Goal: Task Accomplishment & Management: Use online tool/utility

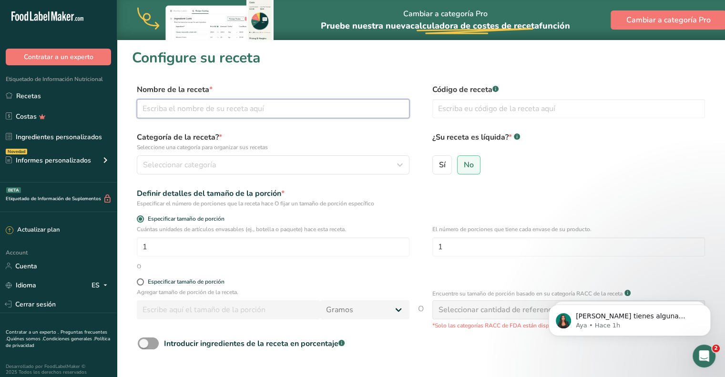
click at [221, 115] on input "text" at bounding box center [273, 108] width 273 height 19
type input "Honey Glazed Pecan"
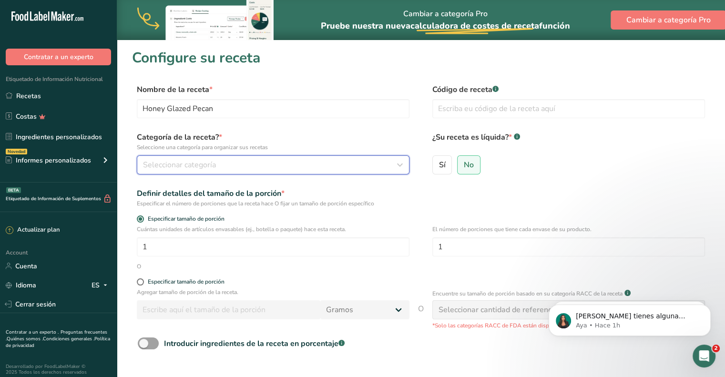
click at [217, 163] on div "Seleccionar categoría" at bounding box center [270, 164] width 254 height 11
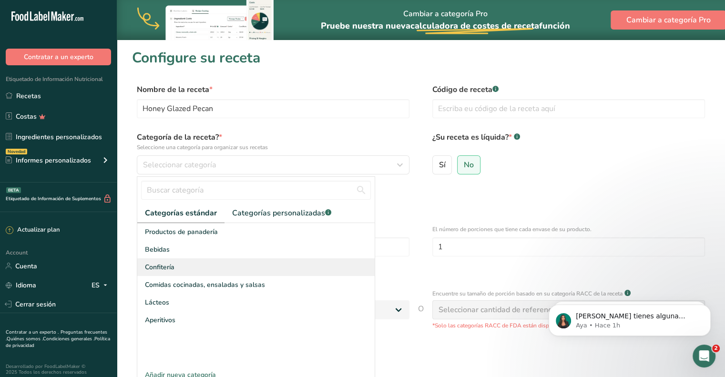
click at [205, 263] on div "Confitería" at bounding box center [255, 267] width 237 height 18
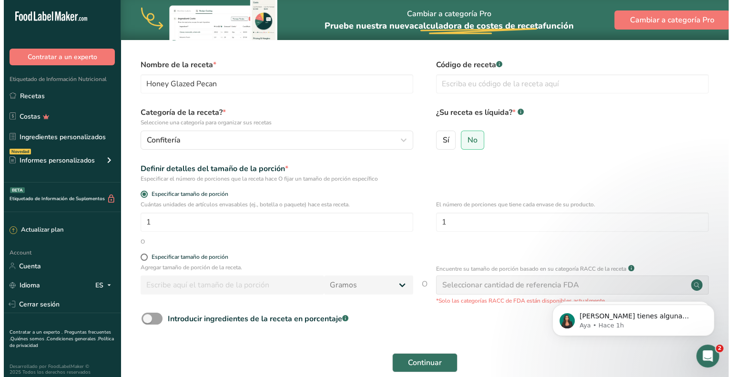
scroll to position [48, 0]
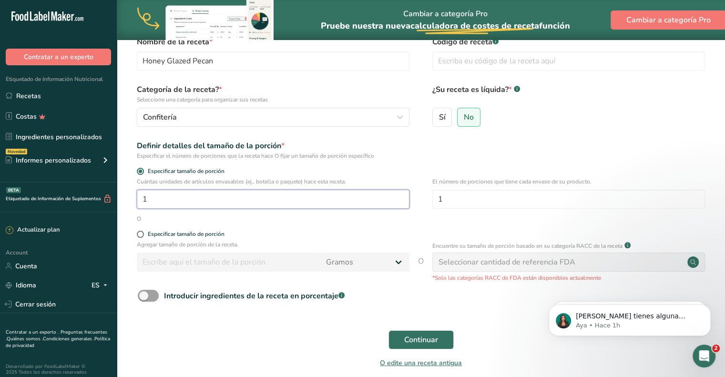
click at [238, 196] on input "1" at bounding box center [273, 199] width 273 height 19
click at [142, 235] on span at bounding box center [140, 234] width 7 height 7
click at [142, 235] on input "Especificar tamaño de porción" at bounding box center [140, 234] width 6 height 6
radio input "true"
radio input "false"
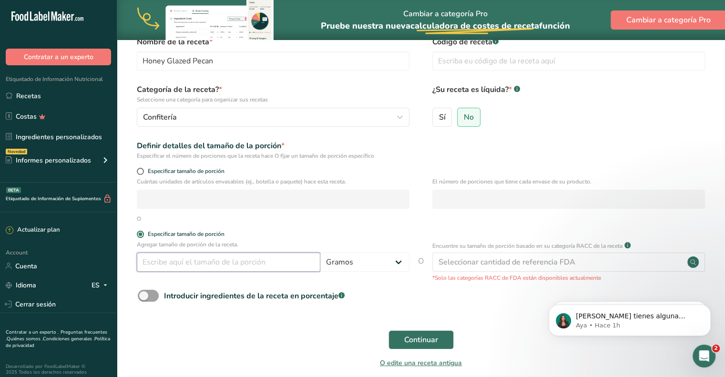
click at [167, 255] on input "number" at bounding box center [228, 262] width 183 height 19
type input "100"
click at [297, 326] on div "Continuar" at bounding box center [421, 339] width 578 height 30
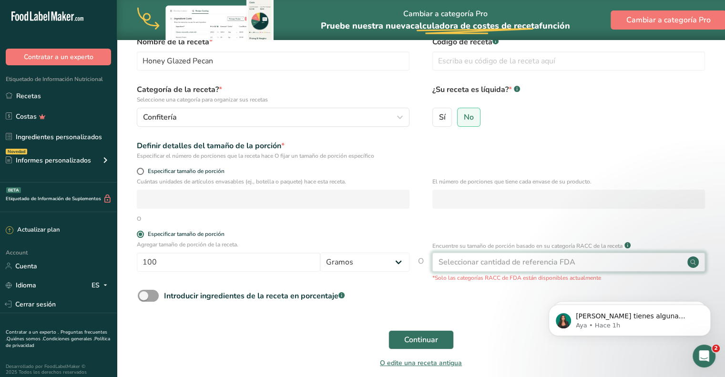
click at [566, 260] on div "Seleccionar cantidad de referencia FDA" at bounding box center [506, 261] width 137 height 11
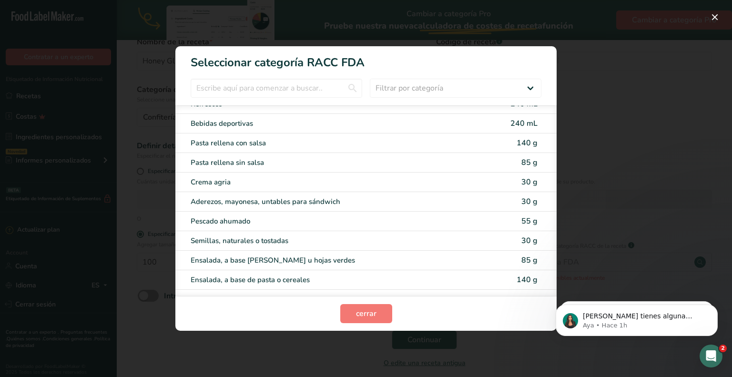
scroll to position [1681, 0]
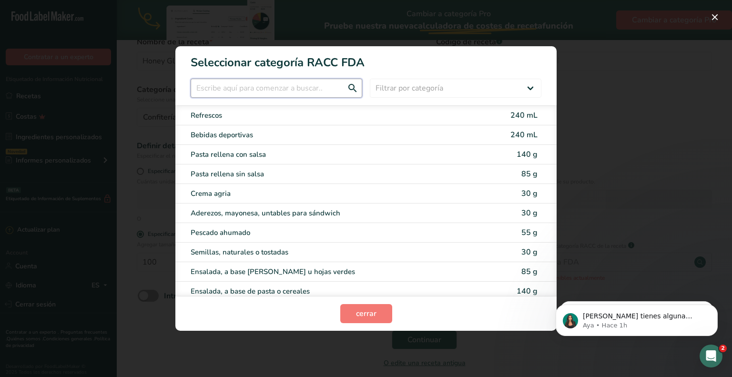
click at [249, 92] on input "RACC Category Selection Modal" at bounding box center [277, 88] width 172 height 19
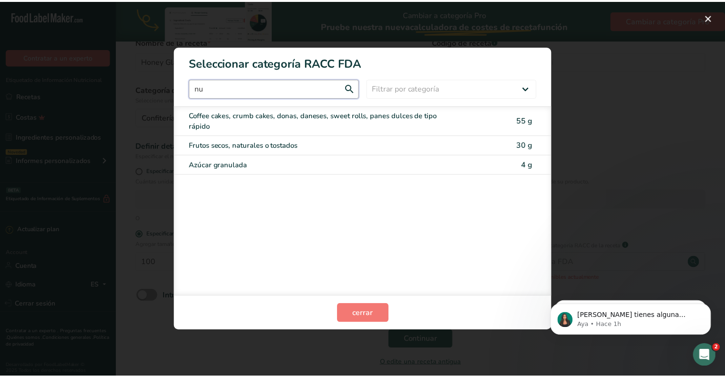
scroll to position [0, 0]
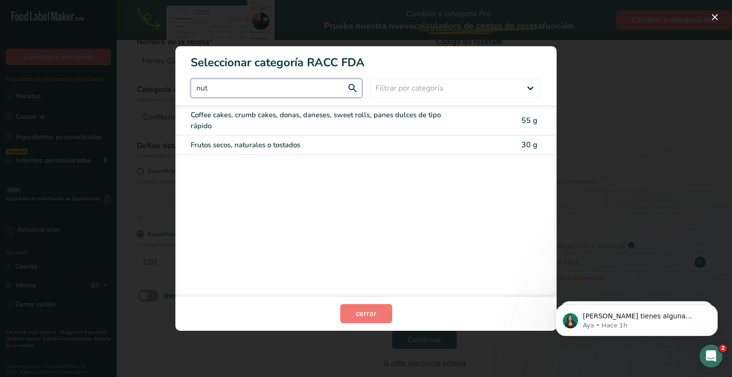
type input "nut"
click at [261, 141] on div "Frutos secos, naturales o tostados" at bounding box center [326, 145] width 271 height 11
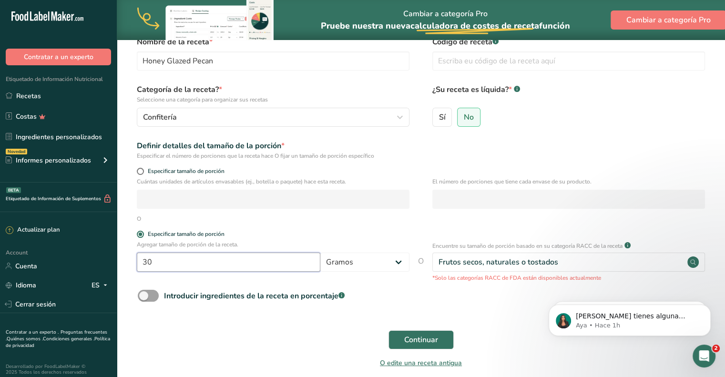
click at [250, 264] on input "30" at bounding box center [228, 262] width 183 height 19
type input "3"
type input "100"
click at [303, 306] on div "Introducir ingredientes de la receta en porcentaje .a-a{fill:#347362;}.b-a{fill…" at bounding box center [421, 300] width 578 height 20
click at [144, 301] on span at bounding box center [148, 296] width 21 height 12
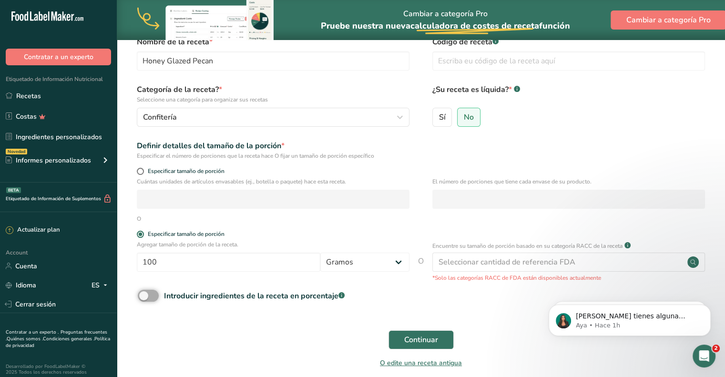
click at [144, 299] on input "Introducir ingredientes de la receta en porcentaje .a-a{fill:#347362;}.b-a{fill…" at bounding box center [141, 296] width 6 height 6
checkbox input "true"
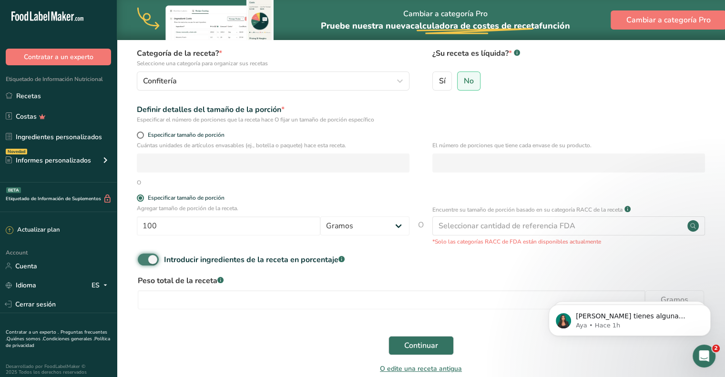
scroll to position [132, 0]
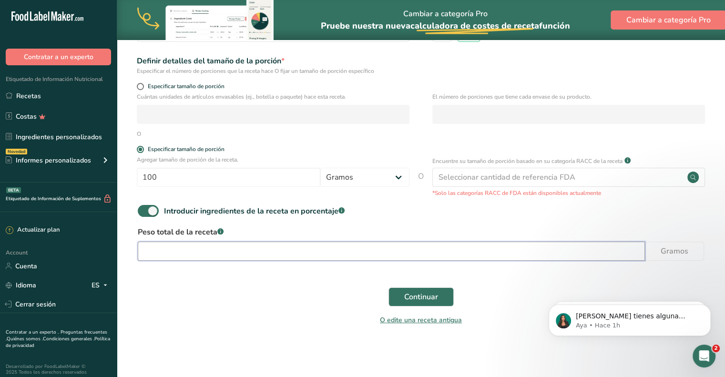
click at [194, 253] on input "number" at bounding box center [391, 251] width 507 height 19
type input "100"
click at [433, 300] on span "Continuar" at bounding box center [421, 296] width 34 height 11
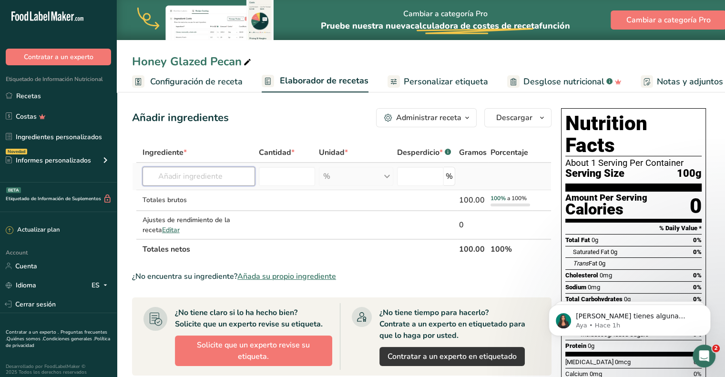
click at [216, 176] on input "text" at bounding box center [198, 176] width 113 height 19
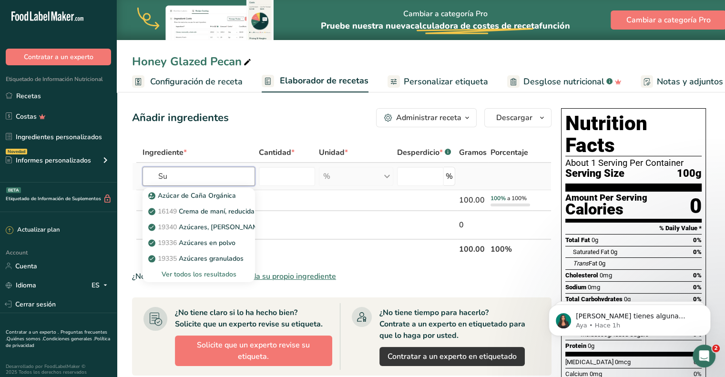
type input "S"
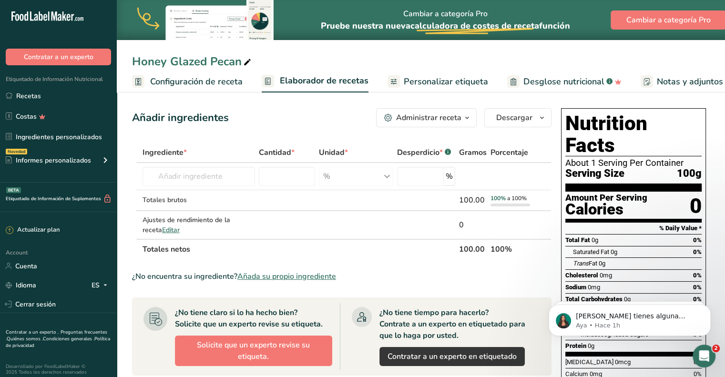
click at [439, 120] on div "Administrar receta" at bounding box center [428, 117] width 65 height 11
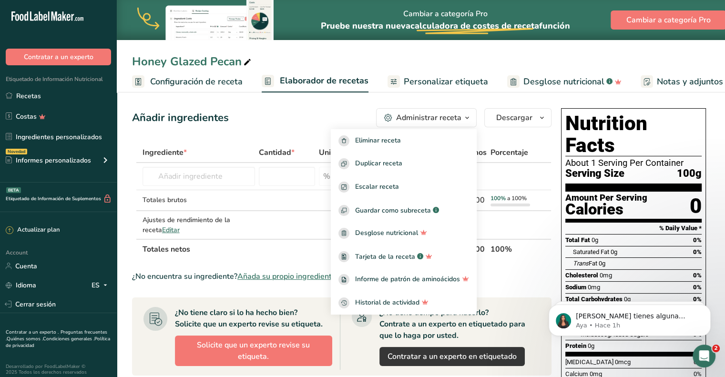
click at [293, 117] on div "Añadir ingredientes Administrar receta Eliminar receta Duplicar receta Escalar …" at bounding box center [341, 117] width 419 height 19
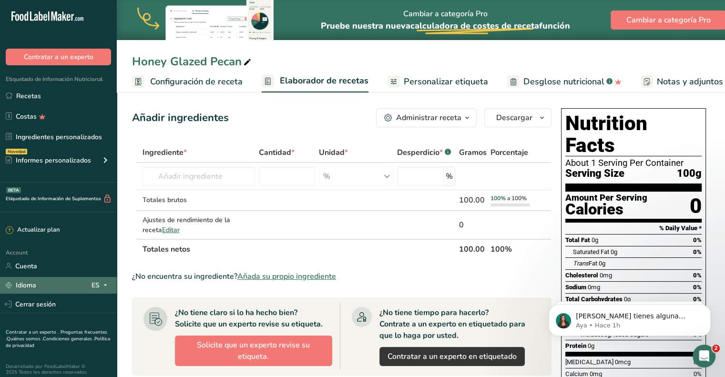
click at [98, 286] on div "ES" at bounding box center [101, 284] width 20 height 11
click at [49, 297] on div "English" at bounding box center [52, 303] width 67 height 18
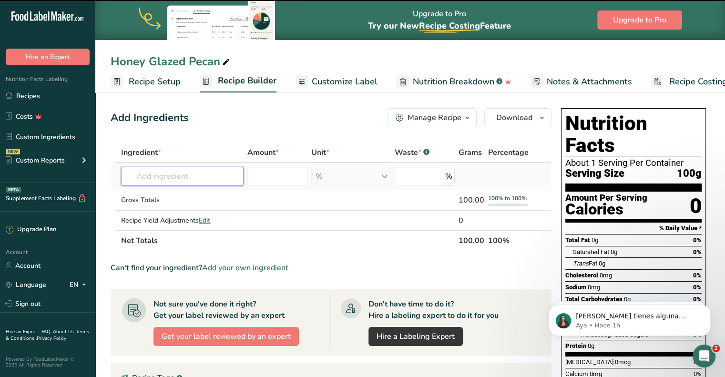
click at [160, 175] on input "text" at bounding box center [182, 176] width 122 height 19
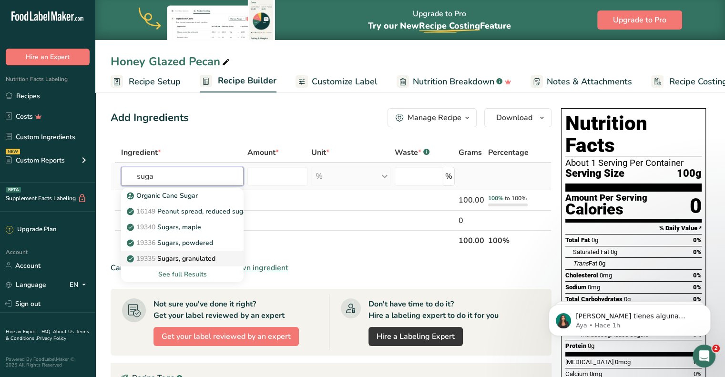
type input "suga"
click at [199, 257] on p "19335 Sugars, granulated" at bounding box center [172, 258] width 87 height 10
type input "Sugars, granulated"
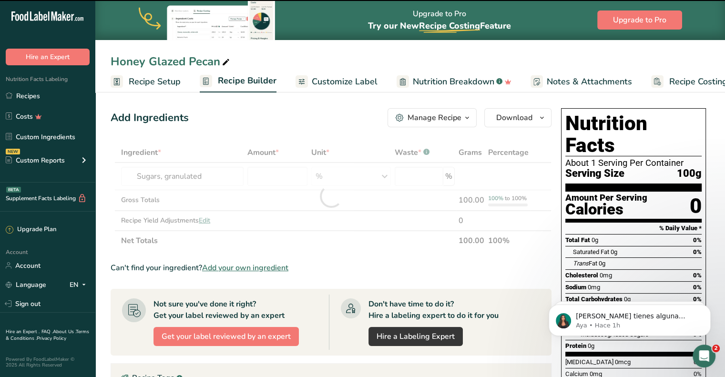
type input "0"
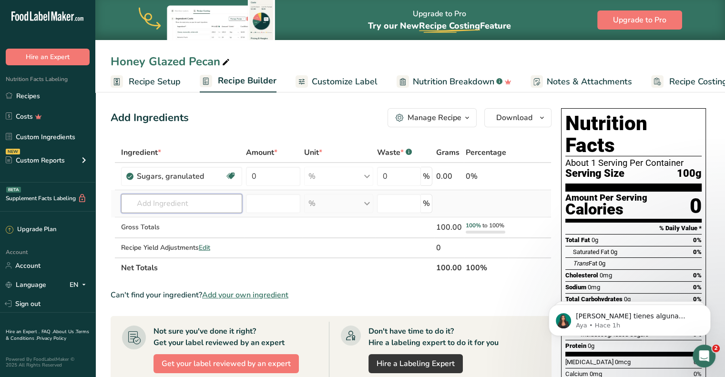
click at [186, 205] on input "text" at bounding box center [181, 203] width 121 height 19
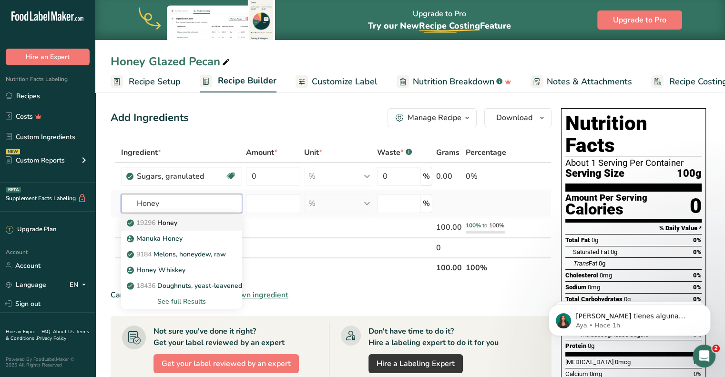
type input "Honey"
click at [186, 225] on div "19296 Honey" at bounding box center [174, 223] width 91 height 10
type input "Honey"
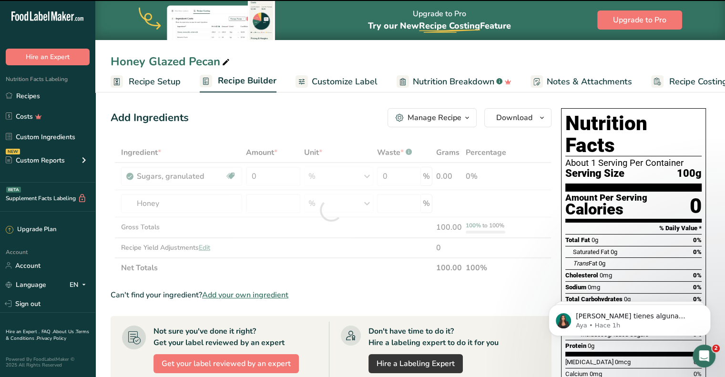
type input "0"
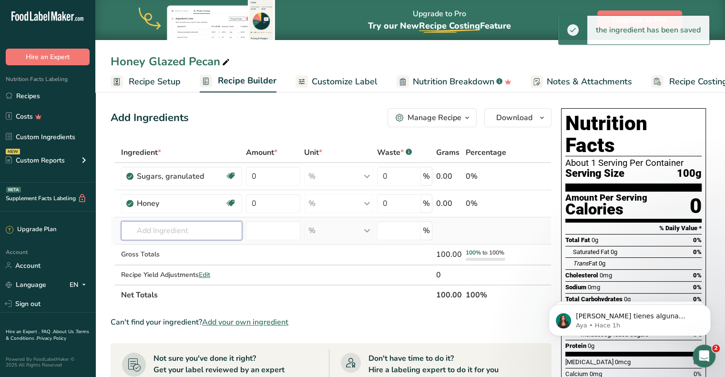
click at [184, 226] on input "text" at bounding box center [181, 230] width 121 height 19
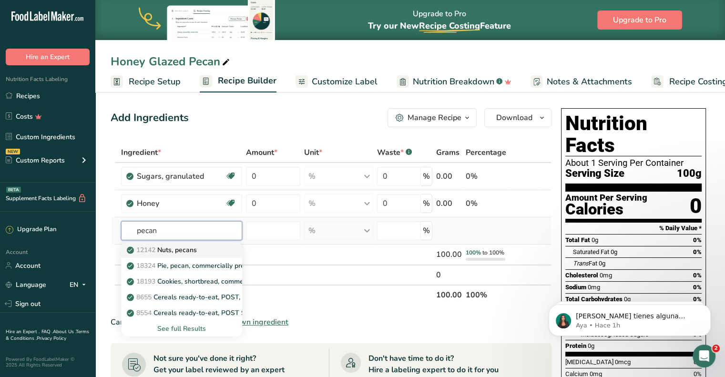
type input "pecan"
click at [197, 251] on p "12142 Nuts, pecans" at bounding box center [163, 250] width 68 height 10
type input "Nuts, pecans"
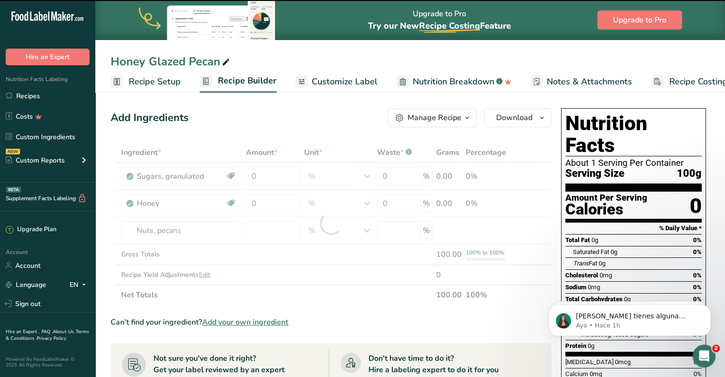
type input "0"
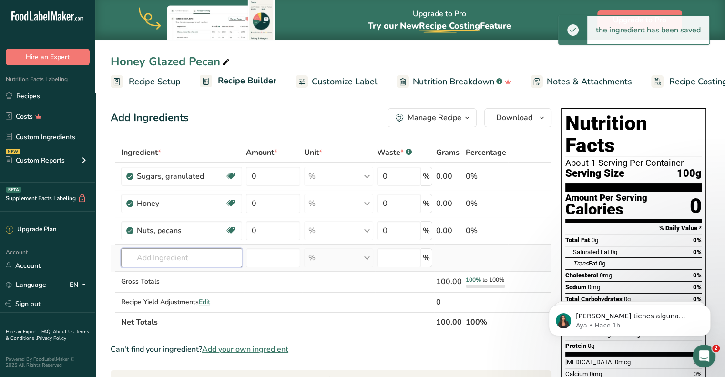
click at [189, 255] on input "text" at bounding box center [181, 257] width 121 height 19
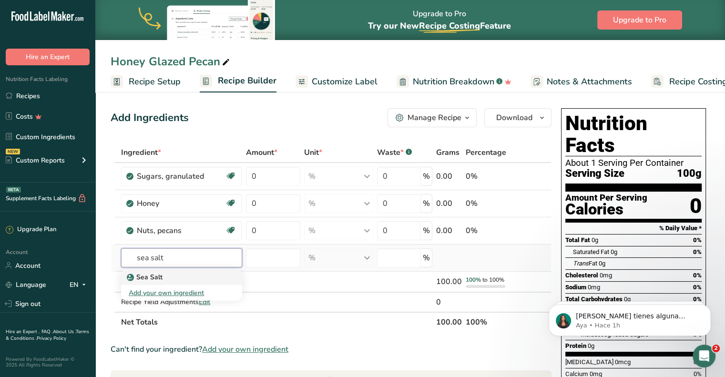
type input "sea salt"
click at [169, 272] on div "Sea Salt" at bounding box center [174, 277] width 91 height 10
type input "Sea Salt"
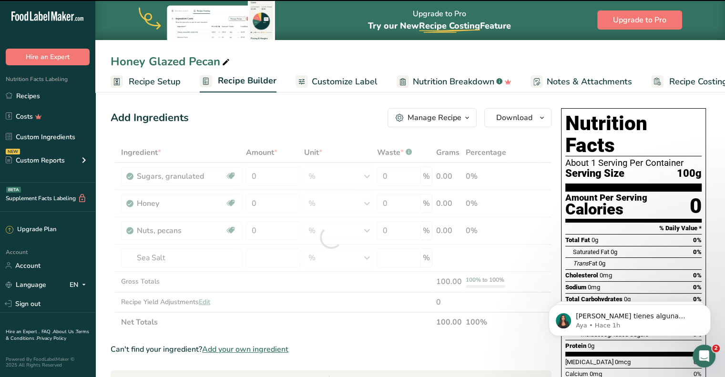
type input "0"
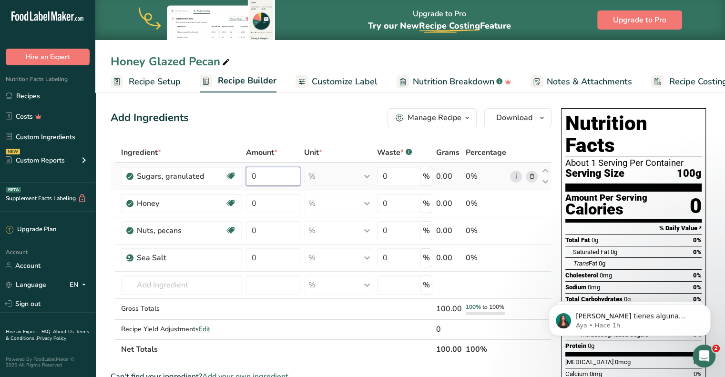
click at [275, 177] on input "0" at bounding box center [273, 176] width 54 height 19
type input "29.2"
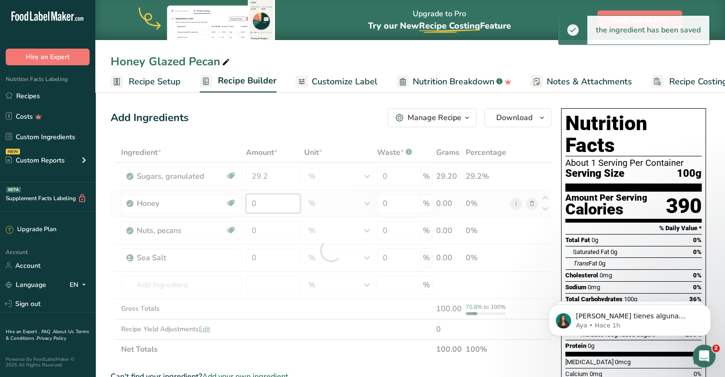
click at [269, 208] on div "Ingredient * Amount * Unit * Waste * .a-a{fill:#347362;}.b-a{fill:#fff;} Grams …" at bounding box center [331, 250] width 441 height 217
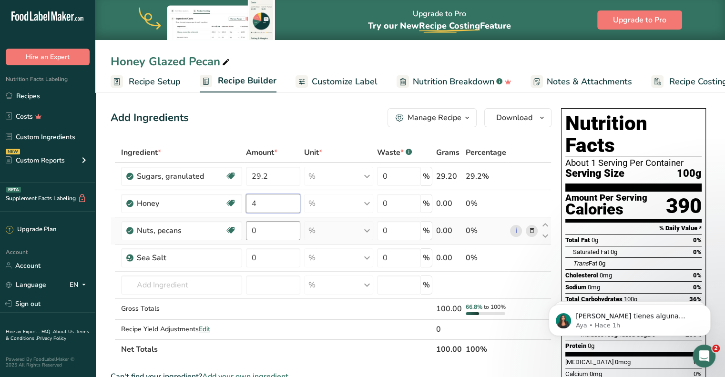
type input "4"
click at [259, 232] on div "Ingredient * Amount * Unit * Waste * .a-a{fill:#347362;}.b-a{fill:#fff;} Grams …" at bounding box center [331, 250] width 441 height 217
type input "66.3"
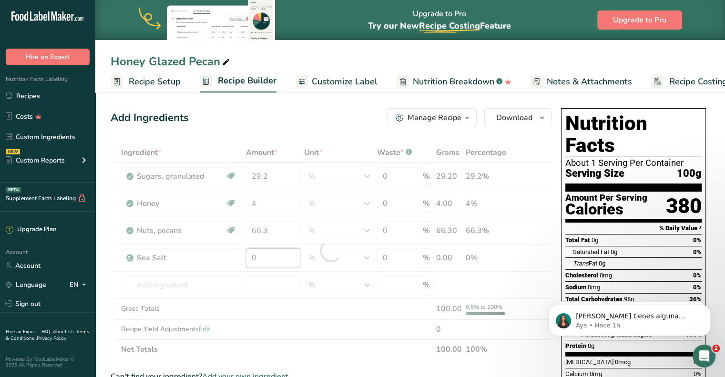
click at [270, 257] on div "Ingredient * Amount * Unit * Waste * .a-a{fill:#347362;}.b-a{fill:#fff;} Grams …" at bounding box center [331, 250] width 441 height 217
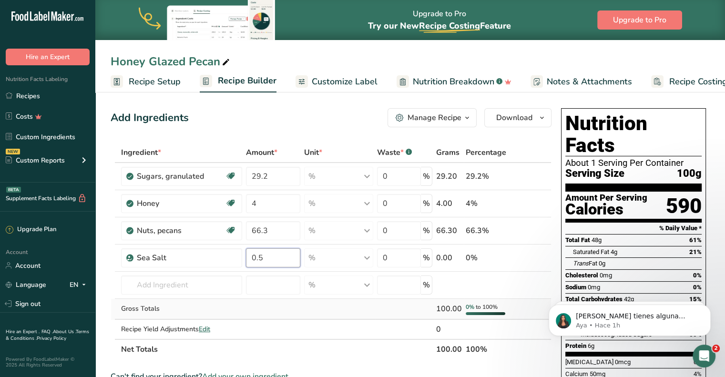
type input "0.5"
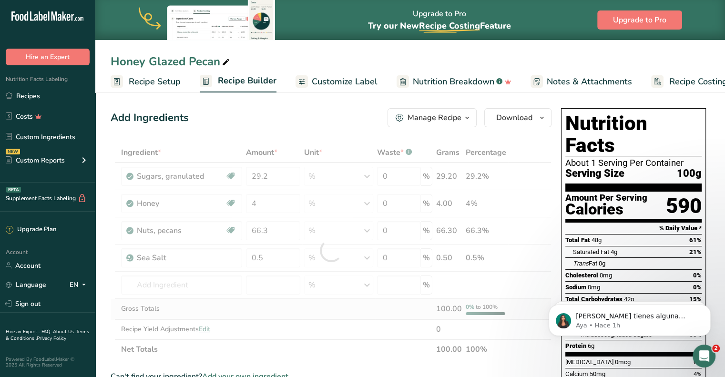
click at [331, 306] on div "Ingredient * Amount * Unit * Waste * .a-a{fill:#347362;}.b-a{fill:#fff;} Grams …" at bounding box center [331, 250] width 441 height 217
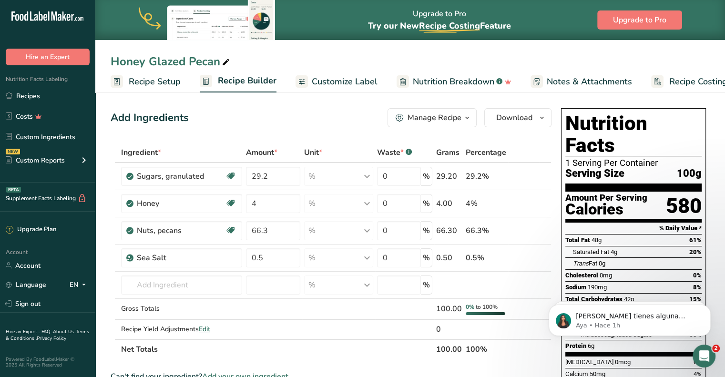
click at [330, 83] on span "Customize Label" at bounding box center [345, 81] width 66 height 13
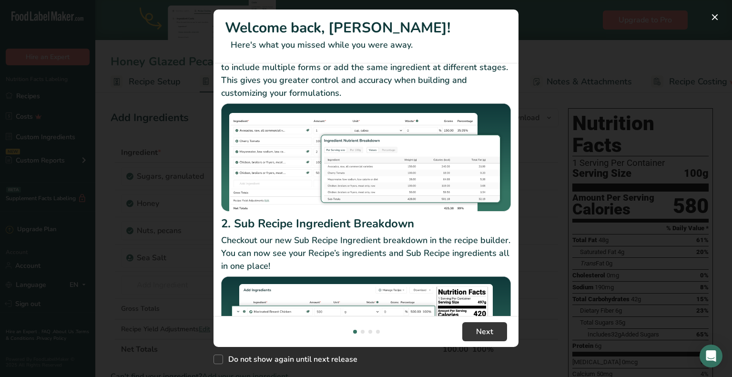
scroll to position [116, 0]
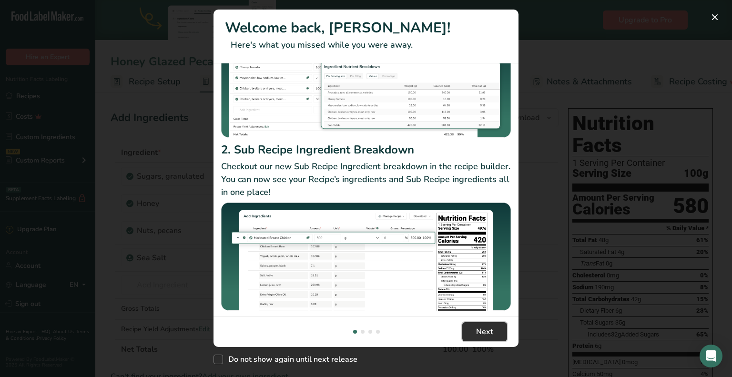
click at [488, 333] on span "Next" at bounding box center [484, 331] width 17 height 11
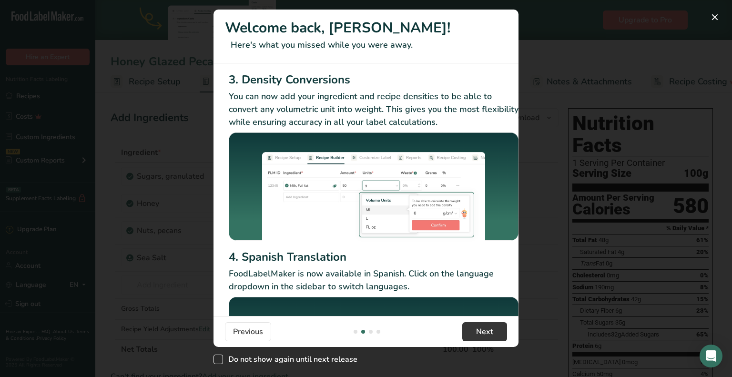
click at [223, 356] on label "Do not show again until next release" at bounding box center [285, 360] width 144 height 10
click at [220, 356] on input "Do not show again until next release" at bounding box center [216, 359] width 6 height 6
checkbox input "true"
click at [480, 324] on button "Next" at bounding box center [484, 331] width 45 height 19
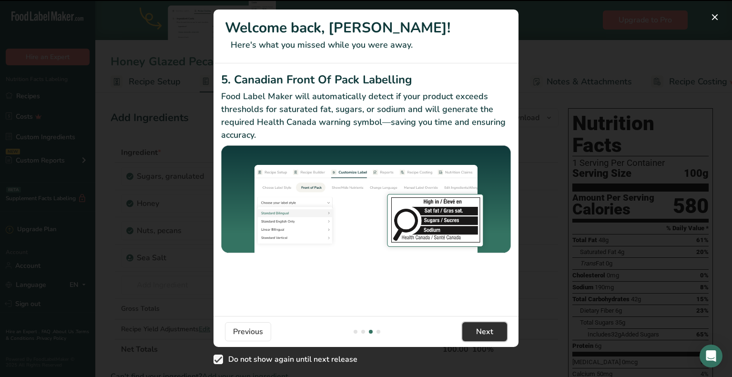
click at [480, 325] on button "Next" at bounding box center [484, 331] width 45 height 19
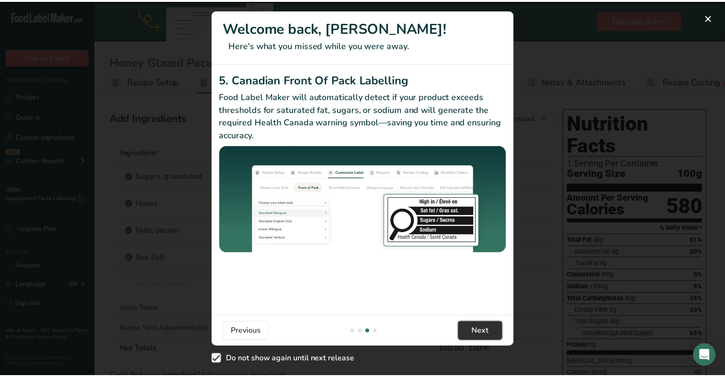
scroll to position [0, 907]
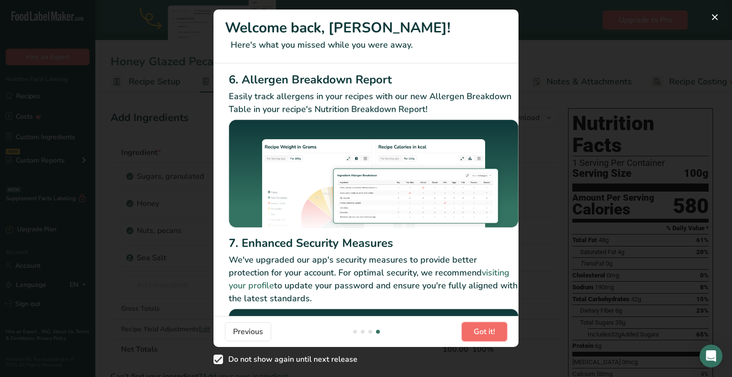
click at [478, 326] on span "Got it!" at bounding box center [484, 331] width 21 height 11
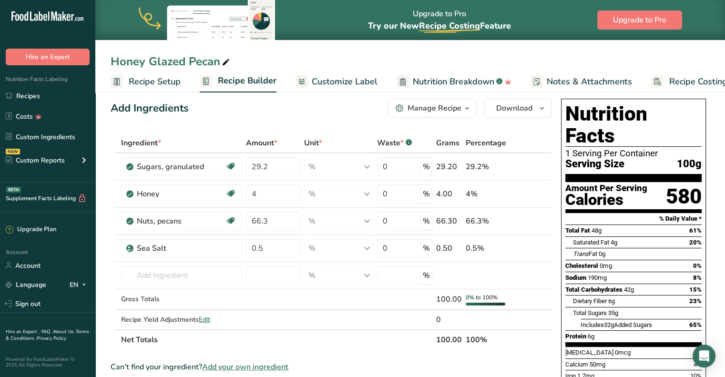
scroll to position [0, 0]
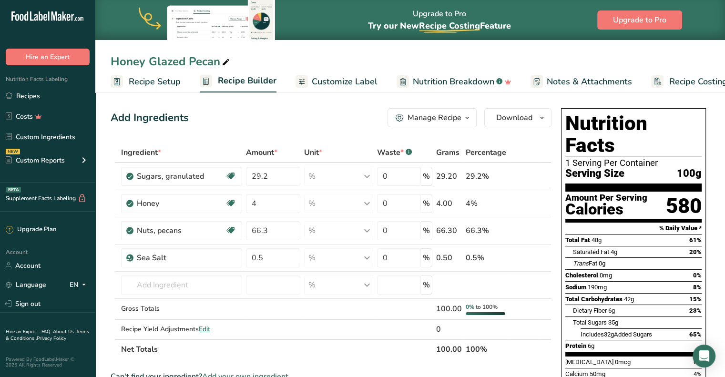
click at [325, 82] on span "Customize Label" at bounding box center [345, 81] width 66 height 13
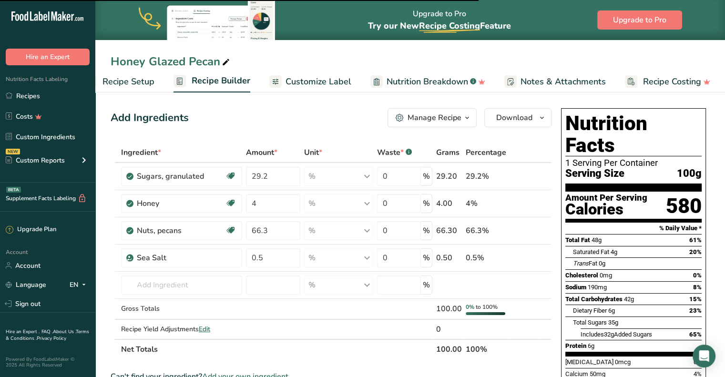
click at [294, 78] on span "Customize Label" at bounding box center [318, 81] width 66 height 13
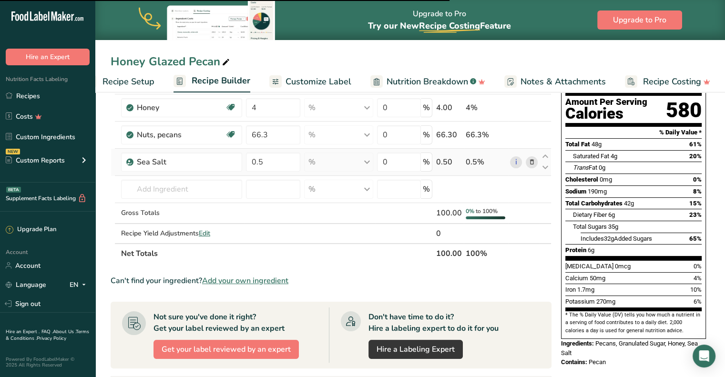
scroll to position [0, 0]
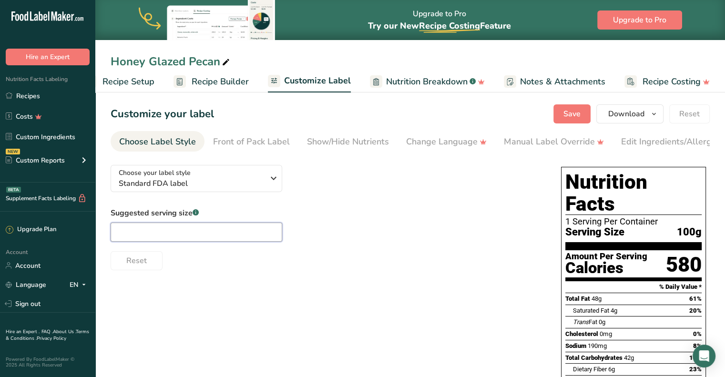
click at [236, 231] on input "text" at bounding box center [197, 232] width 172 height 19
click at [376, 226] on div "Suggested serving size .a-a{fill:#347362;}.b-a{fill:#fff;} Reset" at bounding box center [326, 238] width 431 height 63
click at [402, 81] on span "Nutrition Breakdown" at bounding box center [426, 81] width 81 height 13
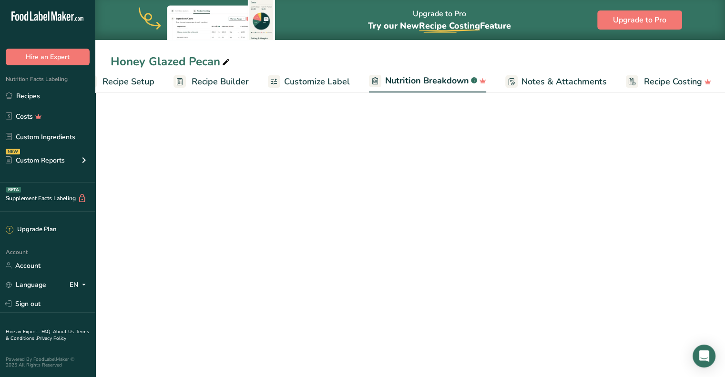
scroll to position [0, 27]
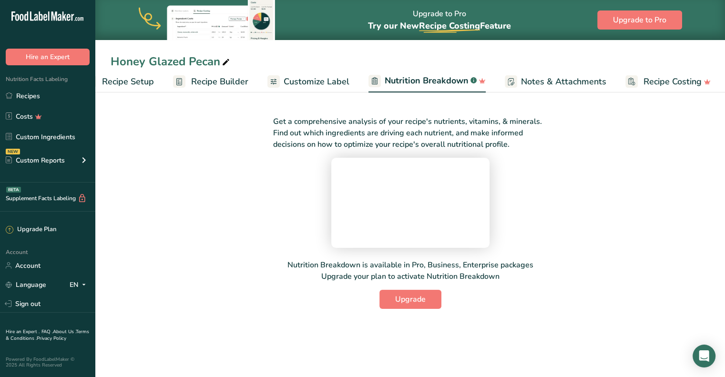
click at [207, 81] on span "Recipe Builder" at bounding box center [219, 81] width 57 height 13
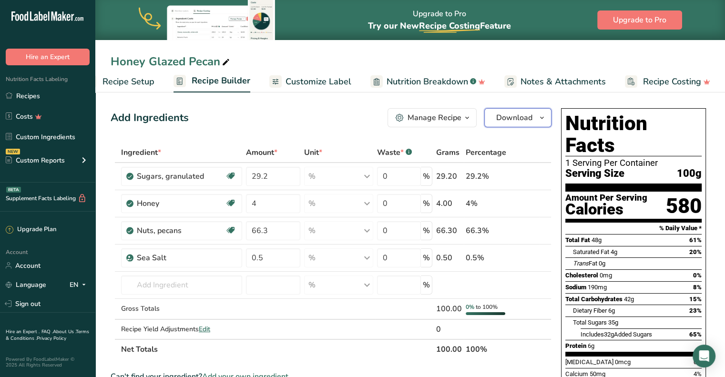
click at [543, 122] on icon "button" at bounding box center [542, 118] width 8 height 12
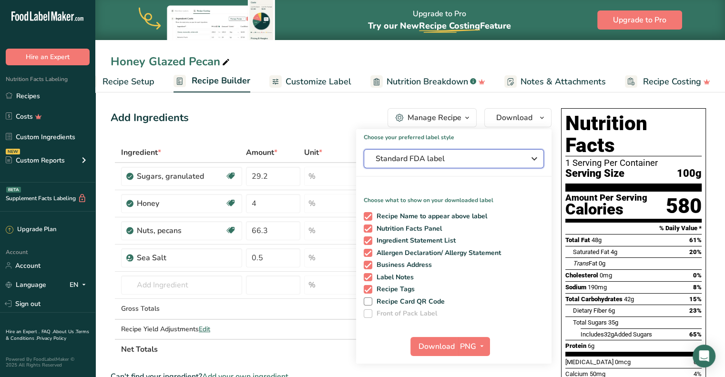
click at [485, 161] on span "Standard FDA label" at bounding box center [446, 158] width 143 height 11
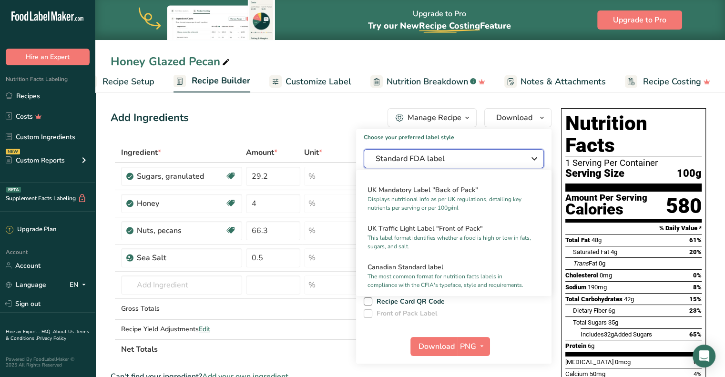
scroll to position [381, 0]
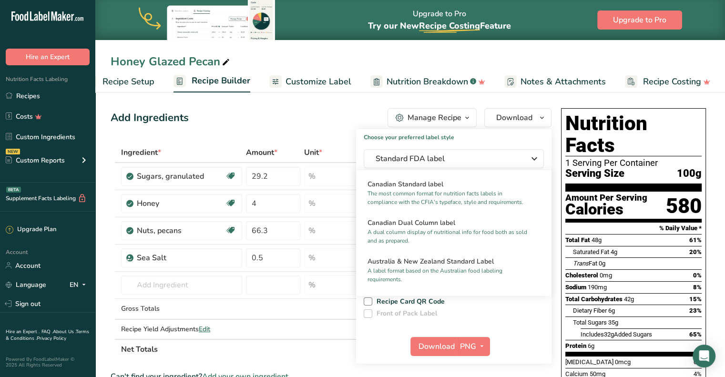
click at [532, 325] on div "Choose your preferred label style Standard FDA label Standard FDA label The mos…" at bounding box center [453, 246] width 195 height 234
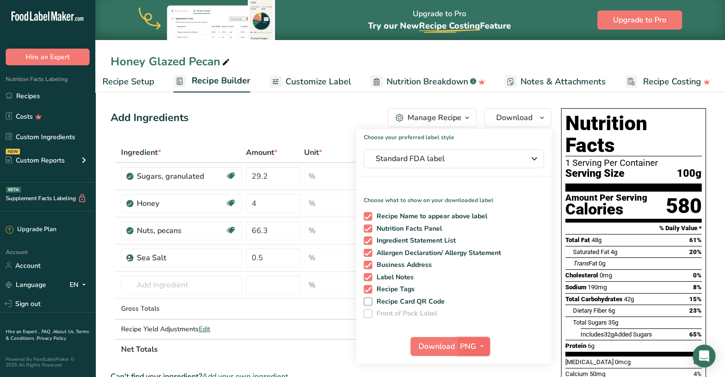
click at [482, 347] on icon "button" at bounding box center [482, 346] width 8 height 12
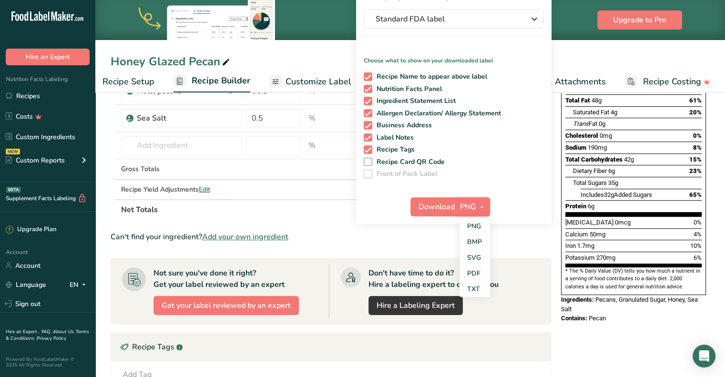
scroll to position [143, 0]
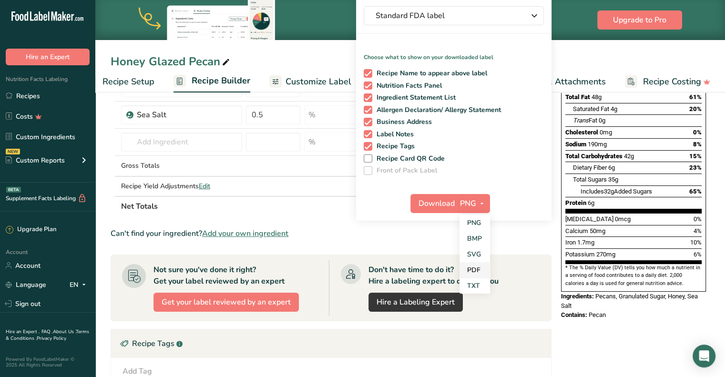
click at [482, 268] on link "PDF" at bounding box center [474, 270] width 30 height 16
click at [441, 207] on span "Download" at bounding box center [437, 203] width 36 height 11
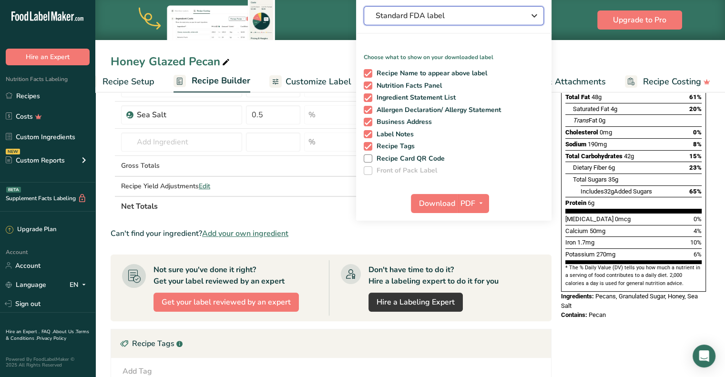
click at [518, 20] on div "Standard FDA label" at bounding box center [453, 15] width 156 height 11
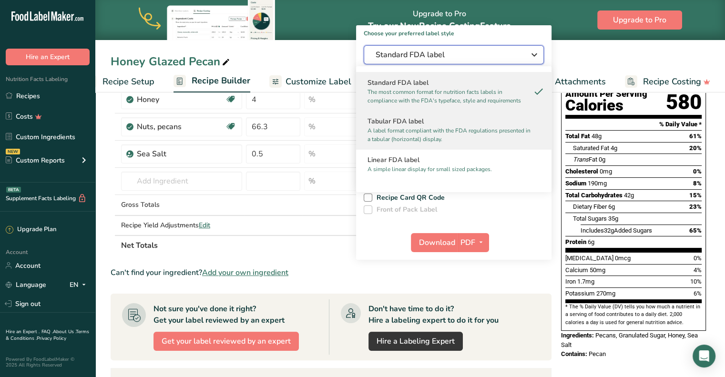
scroll to position [48, 0]
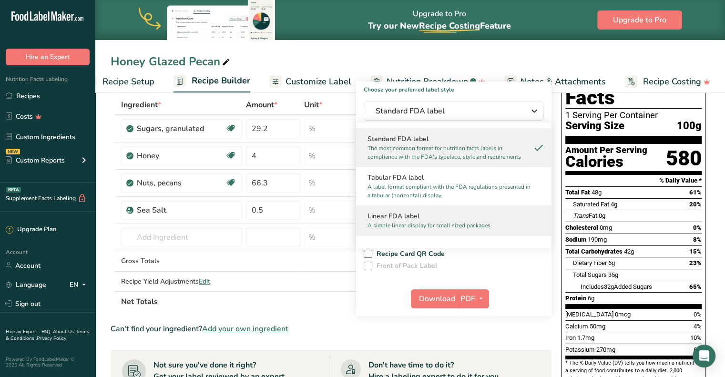
click at [471, 215] on h2 "Linear FDA label" at bounding box center [453, 216] width 172 height 10
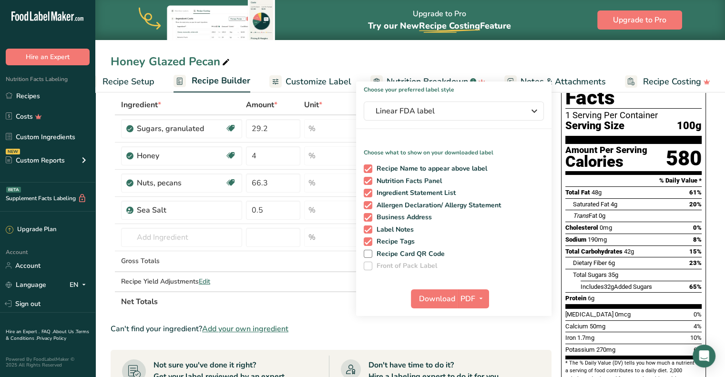
scroll to position [0, 0]
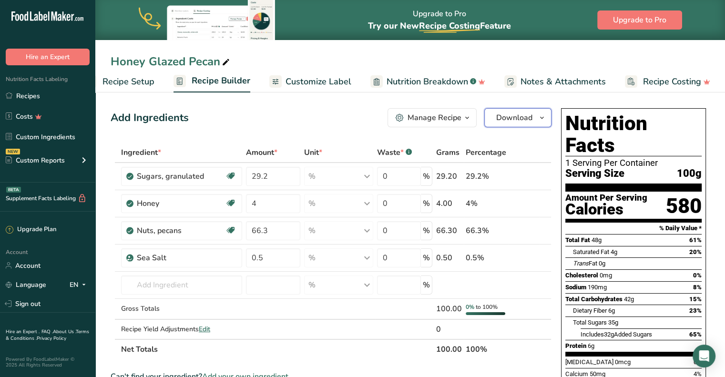
click at [545, 120] on icon "button" at bounding box center [542, 118] width 8 height 12
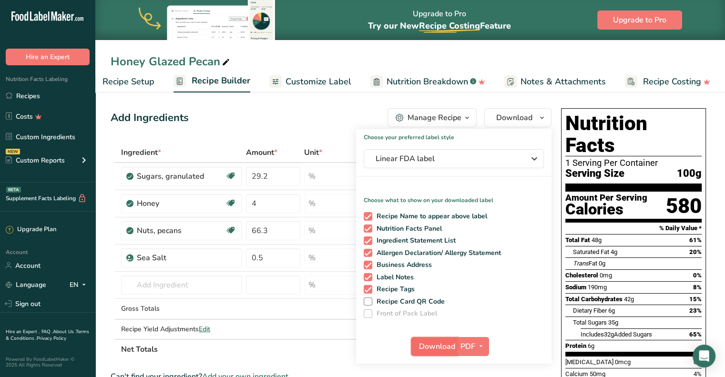
click at [453, 345] on span "Download" at bounding box center [437, 346] width 36 height 11
click at [300, 115] on div "Add Ingredients Manage Recipe Delete Recipe Duplicate Recipe Scale Recipe Save …" at bounding box center [331, 117] width 441 height 19
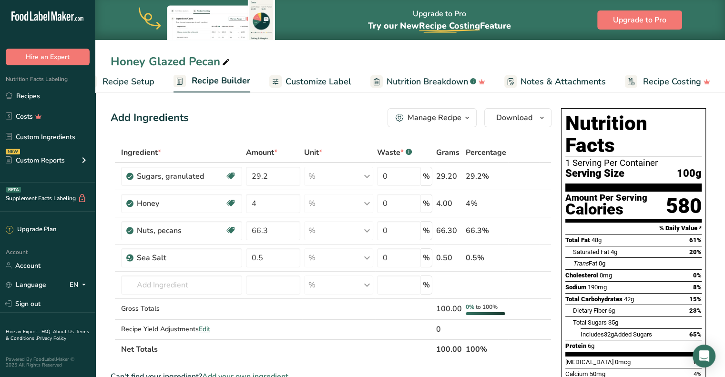
click at [118, 85] on span "Recipe Setup" at bounding box center [128, 81] width 52 height 13
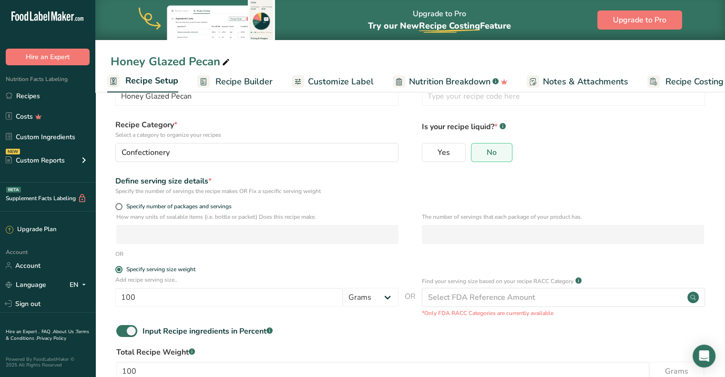
scroll to position [100, 0]
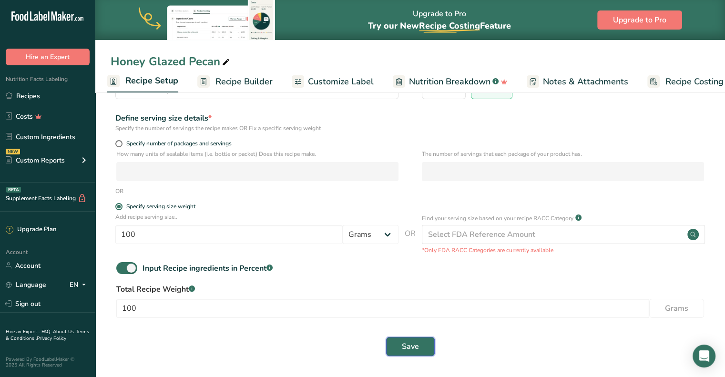
click at [395, 344] on button "Save" at bounding box center [410, 346] width 49 height 19
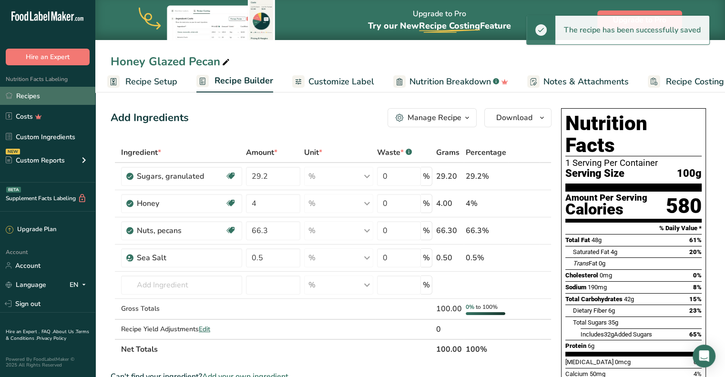
click at [47, 99] on link "Recipes" at bounding box center [47, 96] width 95 height 18
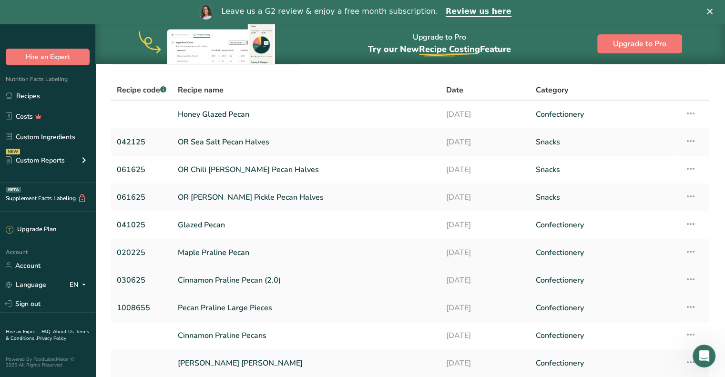
scroll to position [130, 0]
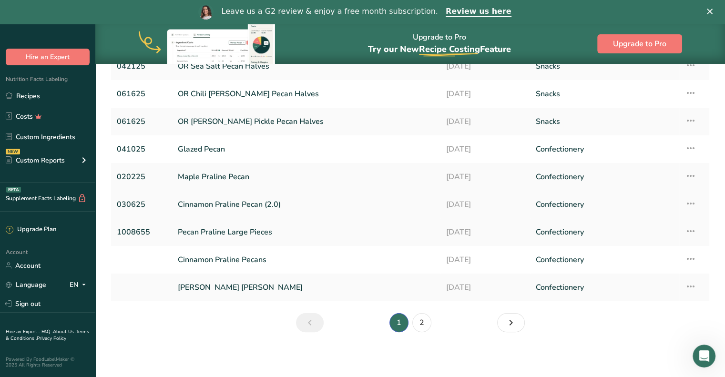
click at [233, 203] on link "Cinnamon Praline Pecan (2.0)" at bounding box center [306, 204] width 257 height 20
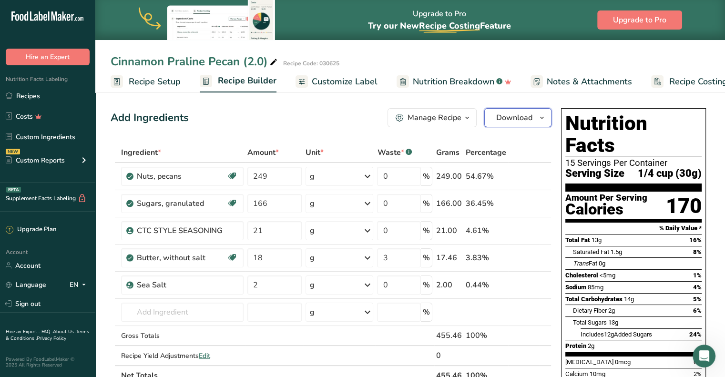
click at [542, 114] on icon "button" at bounding box center [542, 118] width 8 height 12
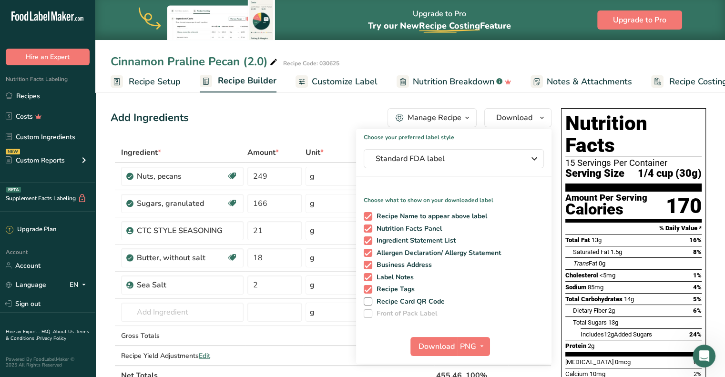
click at [327, 120] on div "Add Ingredients Manage Recipe Delete Recipe Duplicate Recipe Scale Recipe Save …" at bounding box center [331, 117] width 441 height 19
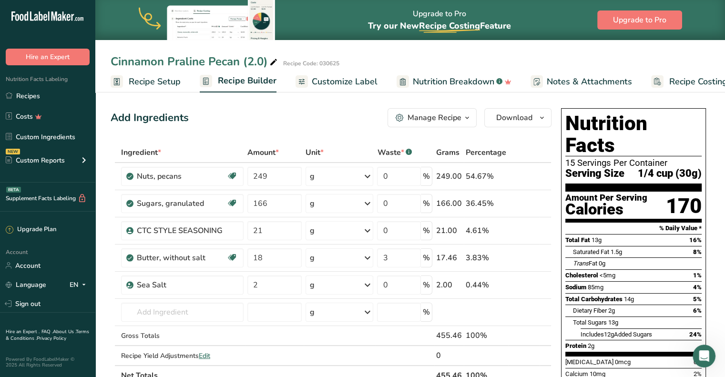
click at [141, 83] on span "Recipe Setup" at bounding box center [155, 81] width 52 height 13
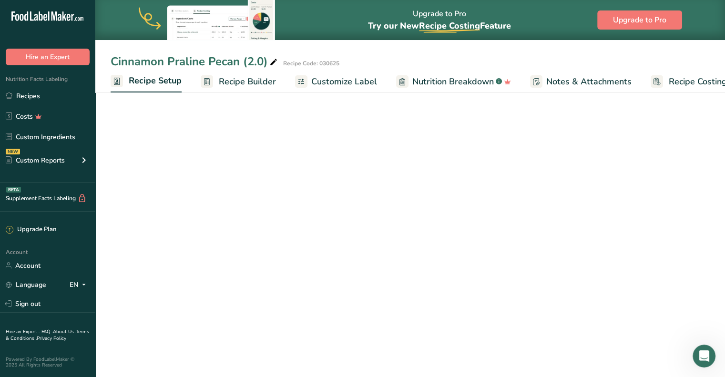
scroll to position [0, 3]
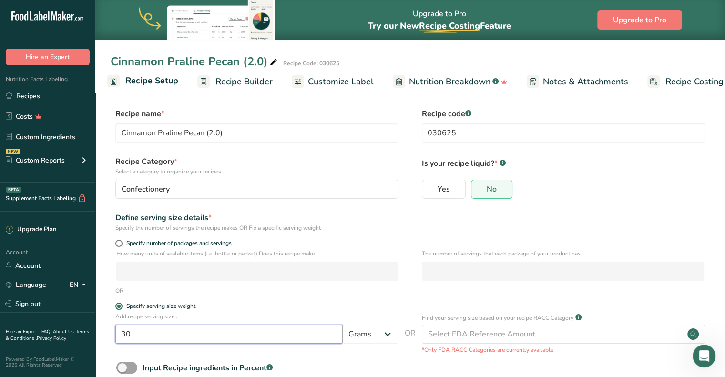
click at [171, 335] on input "30" at bounding box center [228, 333] width 227 height 19
type input "3"
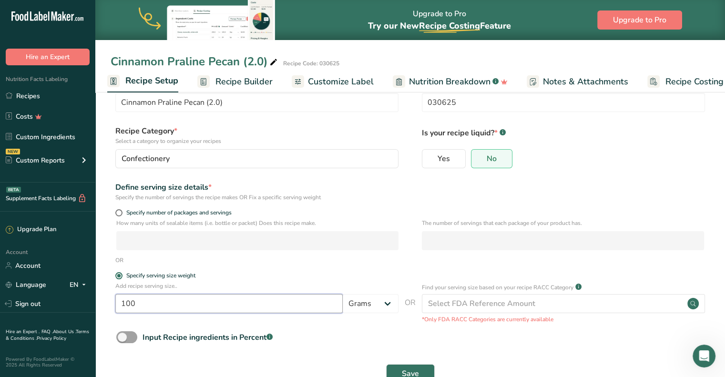
scroll to position [58, 0]
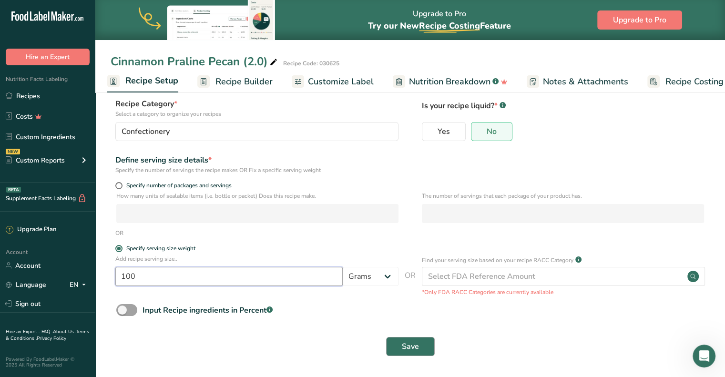
type input "100"
click at [413, 340] on button "Save" at bounding box center [410, 346] width 49 height 19
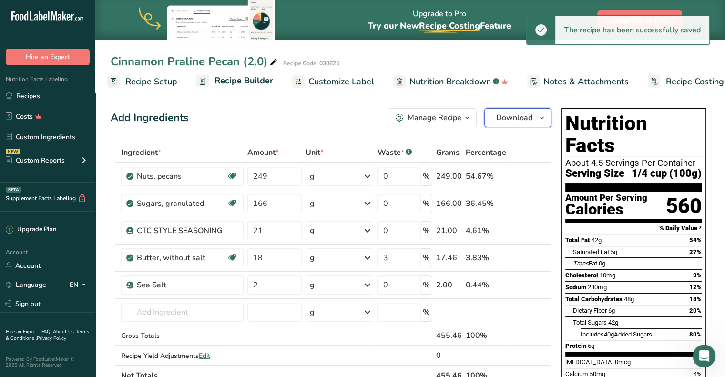
click at [540, 115] on icon "button" at bounding box center [542, 118] width 8 height 12
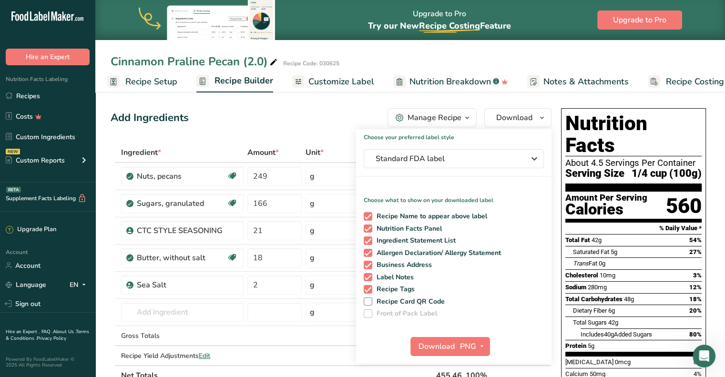
drag, startPoint x: 284, startPoint y: 118, endPoint x: 189, endPoint y: 106, distance: 96.5
click at [282, 118] on div "Add Ingredients Manage Recipe Delete Recipe Duplicate Recipe Scale Recipe Save …" at bounding box center [331, 117] width 441 height 19
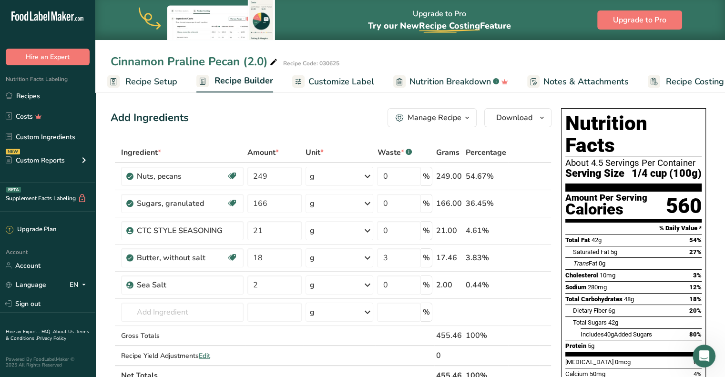
click at [135, 80] on span "Recipe Setup" at bounding box center [151, 81] width 52 height 13
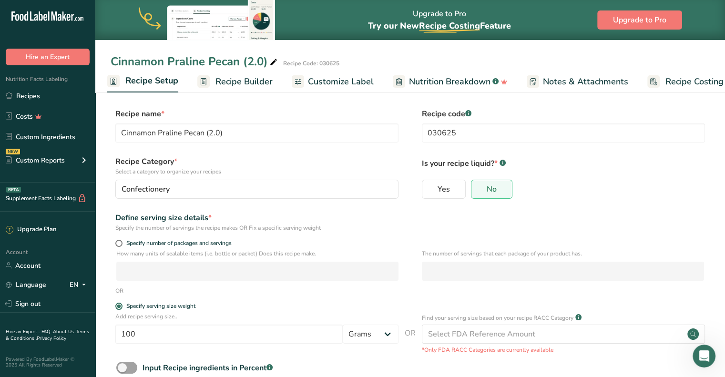
click at [320, 82] on span "Customize Label" at bounding box center [341, 81] width 66 height 13
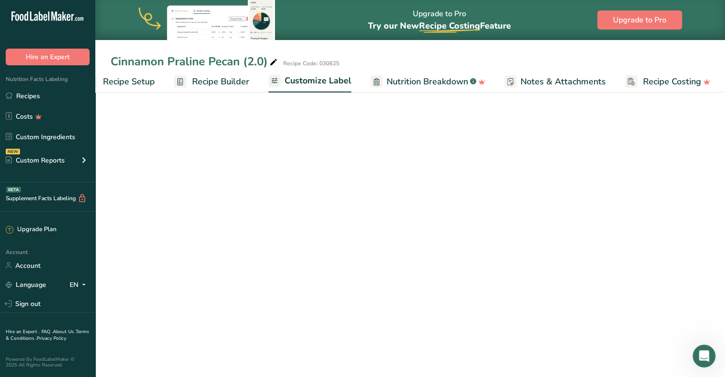
scroll to position [0, 26]
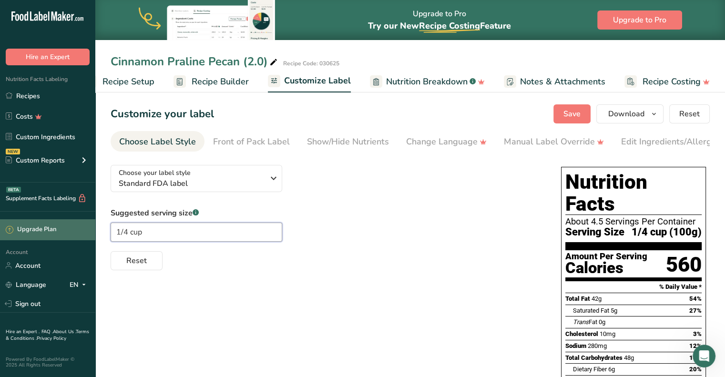
drag, startPoint x: 175, startPoint y: 234, endPoint x: 90, endPoint y: 236, distance: 85.3
click at [90, 236] on div ".a-20{fill:#fff;} Hire an Expert Nutrition Facts Labeling Recipes Costs Custom …" at bounding box center [362, 282] width 725 height 565
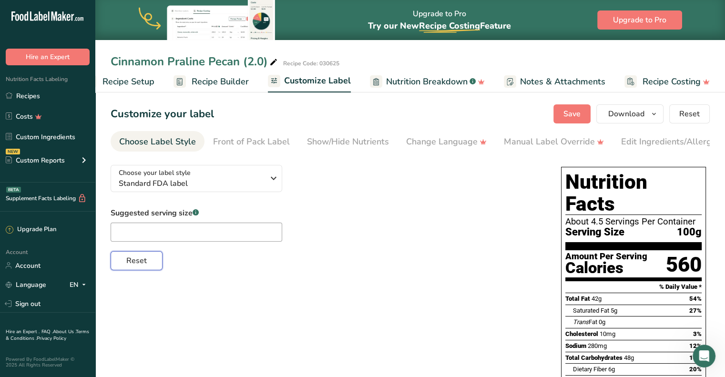
click at [140, 266] on span "Reset" at bounding box center [136, 260] width 20 height 11
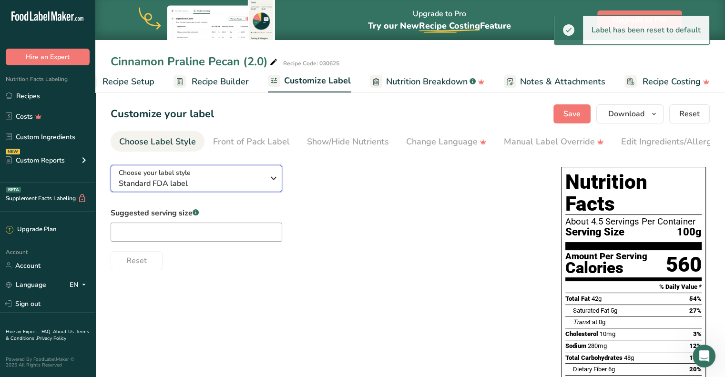
click at [261, 182] on span "Standard FDA label" at bounding box center [191, 183] width 145 height 11
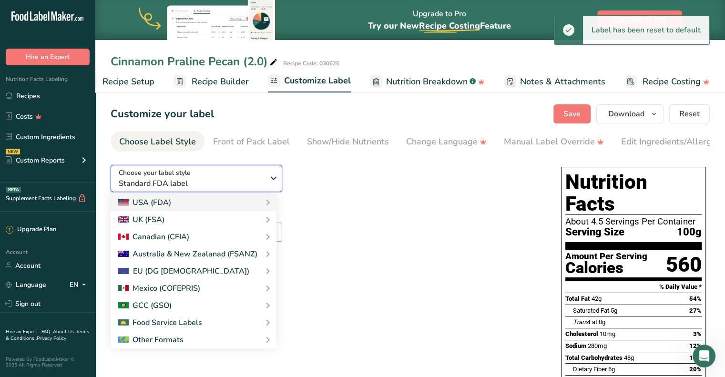
click at [261, 182] on span "Standard FDA label" at bounding box center [191, 183] width 145 height 11
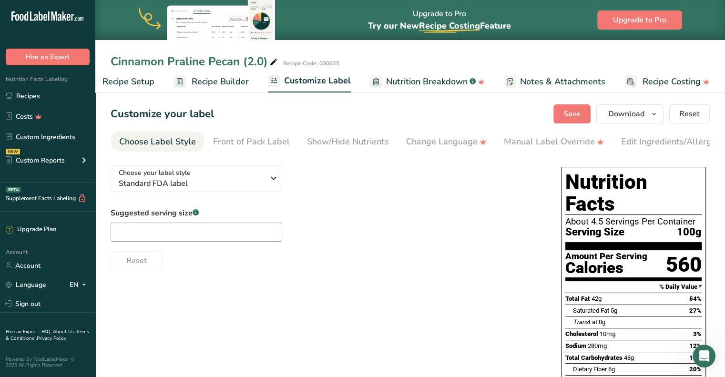
click at [386, 213] on div "Suggested serving size .a-a{fill:#347362;}.b-a{fill:#fff;} Reset" at bounding box center [326, 238] width 431 height 63
click at [570, 109] on span "Save" at bounding box center [571, 113] width 17 height 11
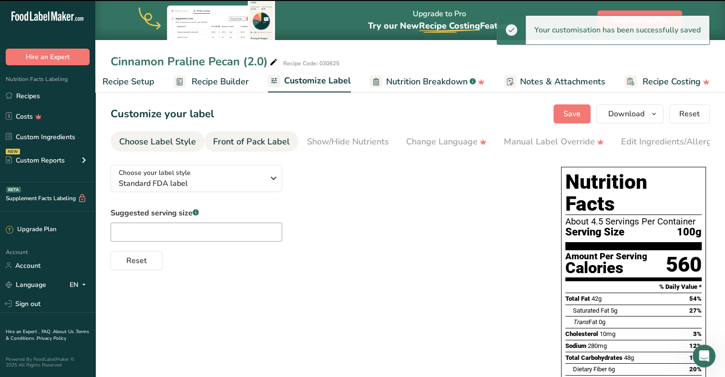
click at [242, 142] on div "Front of Pack Label" at bounding box center [251, 141] width 77 height 13
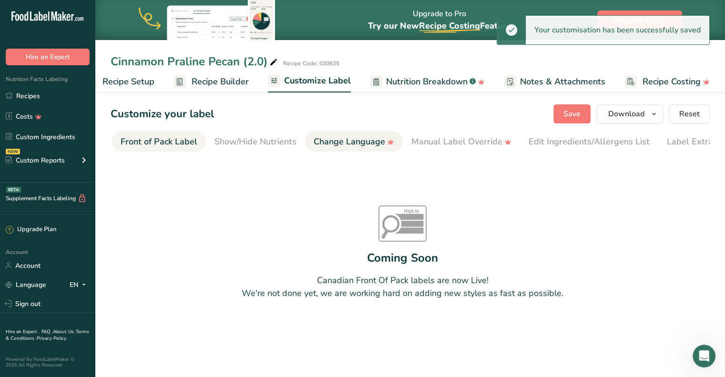
click at [314, 142] on div "Change Language" at bounding box center [354, 141] width 81 height 13
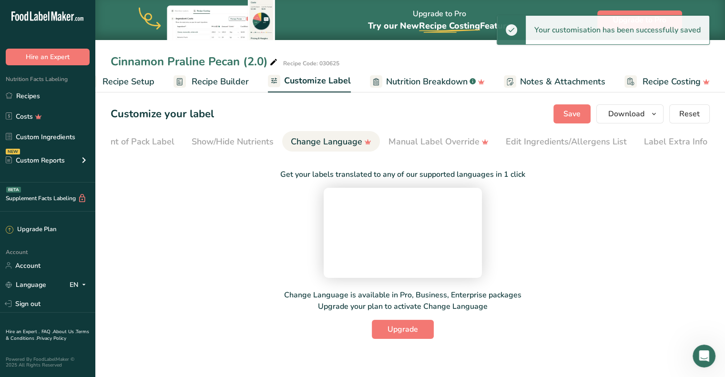
scroll to position [0, 116]
click at [237, 141] on div "Show/Hide Nutrients" at bounding box center [232, 141] width 82 height 13
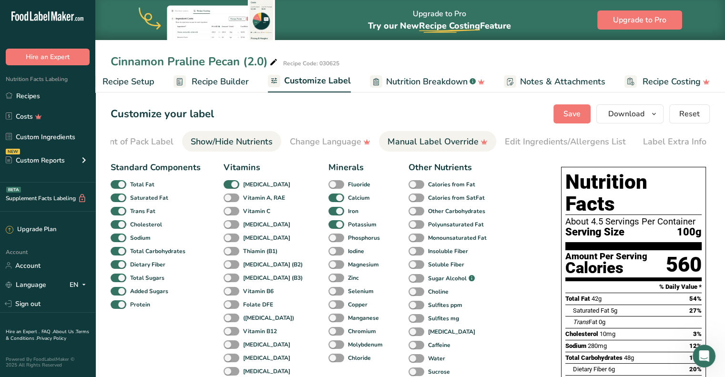
click at [457, 138] on div "Manual Label Override" at bounding box center [437, 141] width 100 height 13
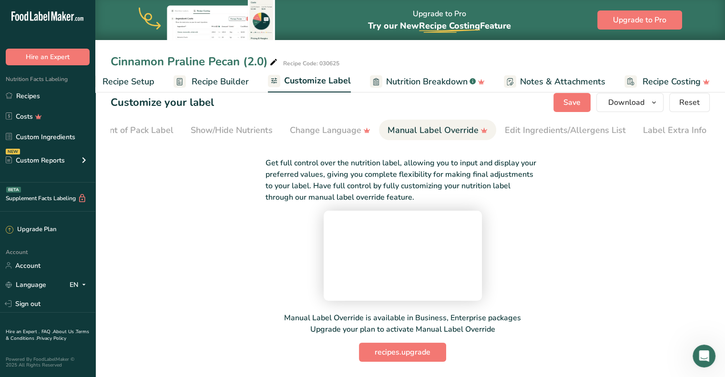
scroll to position [0, 0]
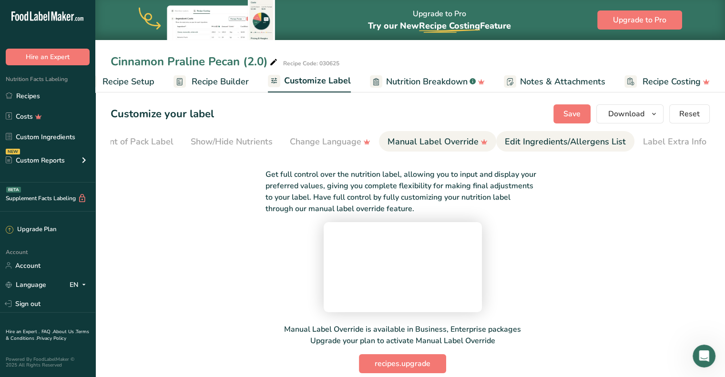
click at [566, 139] on div "Edit Ingredients/Allergens List" at bounding box center [565, 141] width 121 height 13
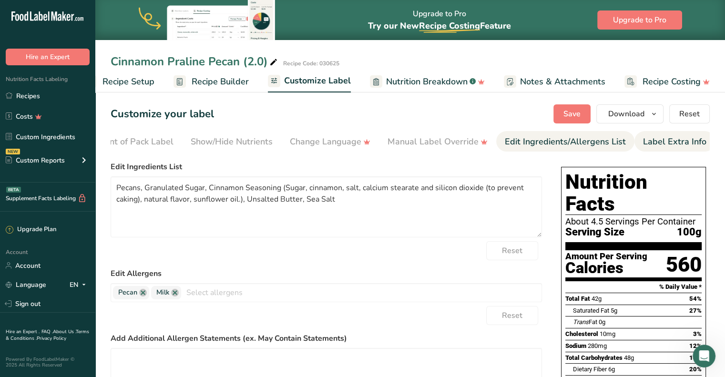
click at [684, 140] on div "Label Extra Info" at bounding box center [674, 141] width 63 height 13
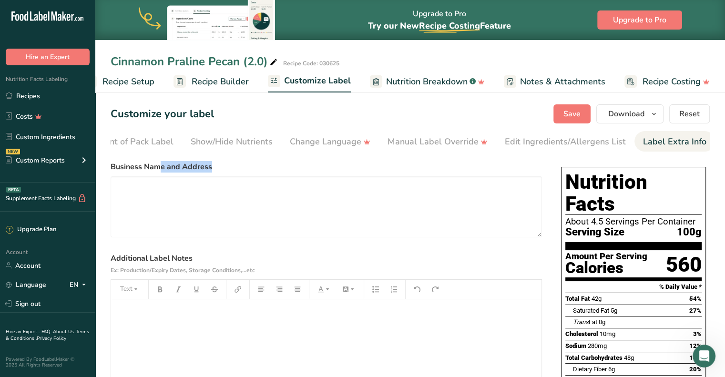
drag, startPoint x: 273, startPoint y: 155, endPoint x: 174, endPoint y: 158, distance: 98.7
click at [160, 159] on section "Customize your label Save Download Choose what to show on your downloaded label…" at bounding box center [409, 327] width 629 height 476
click at [240, 162] on div "Choose your label style Standard FDA label USA (FDA) Standard FDA label Tabular…" at bounding box center [326, 299] width 431 height 284
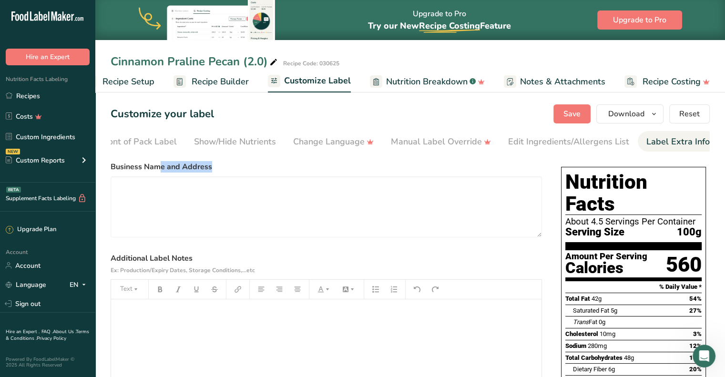
click at [198, 154] on section "Customize your label Save Download Choose what to show on your downloaded label…" at bounding box center [409, 327] width 629 height 476
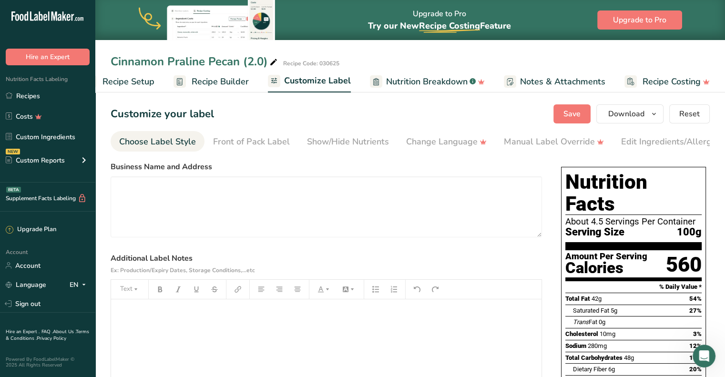
click at [162, 144] on div "Choose Label Style" at bounding box center [157, 141] width 77 height 13
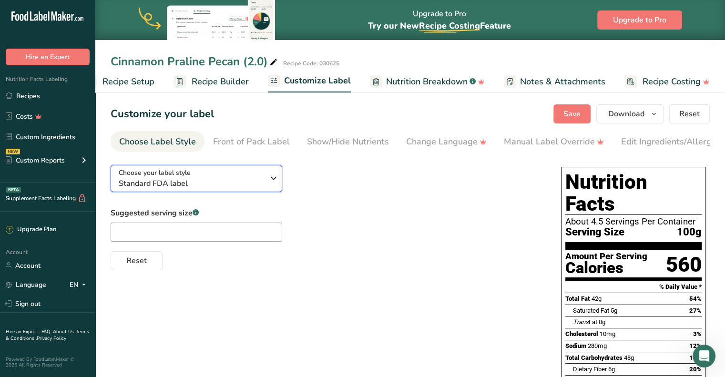
click at [244, 173] on div "Choose your label style Standard FDA label" at bounding box center [191, 178] width 145 height 21
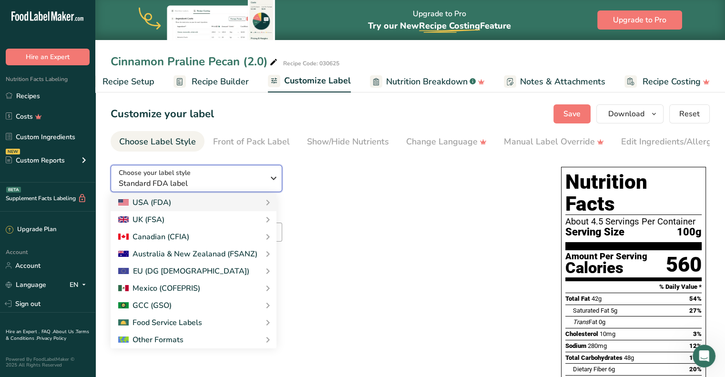
click at [244, 173] on div "Choose your label style Standard FDA label" at bounding box center [191, 178] width 145 height 21
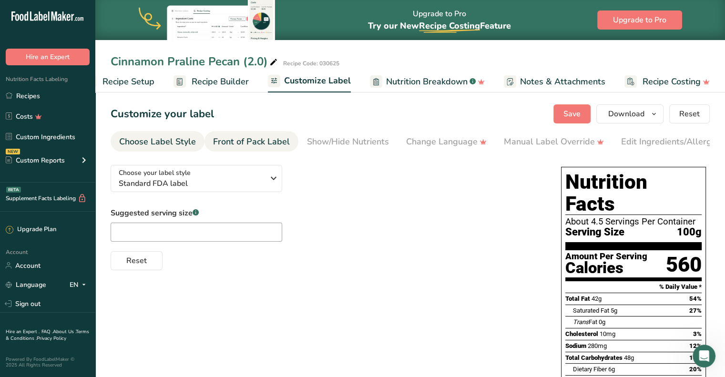
click at [248, 141] on div "Front of Pack Label" at bounding box center [251, 141] width 77 height 13
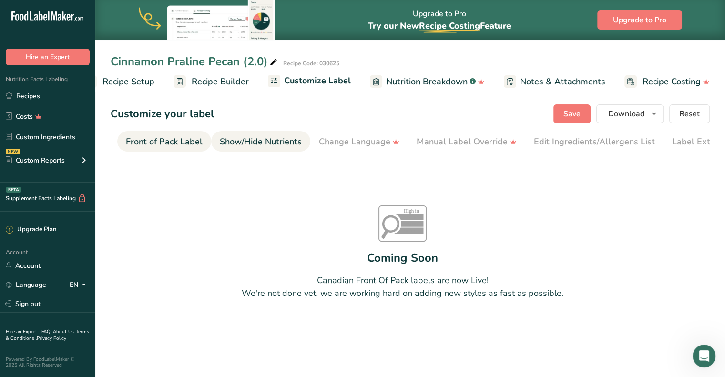
scroll to position [0, 92]
click at [140, 87] on span "Recipe Setup" at bounding box center [128, 81] width 52 height 13
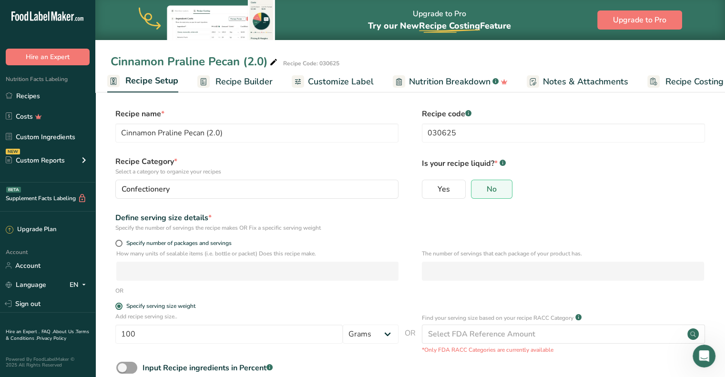
click at [234, 80] on span "Recipe Builder" at bounding box center [243, 81] width 57 height 13
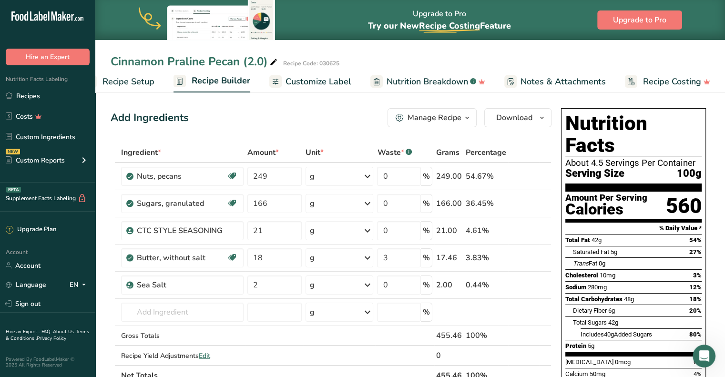
click at [464, 116] on icon "button" at bounding box center [467, 118] width 8 height 12
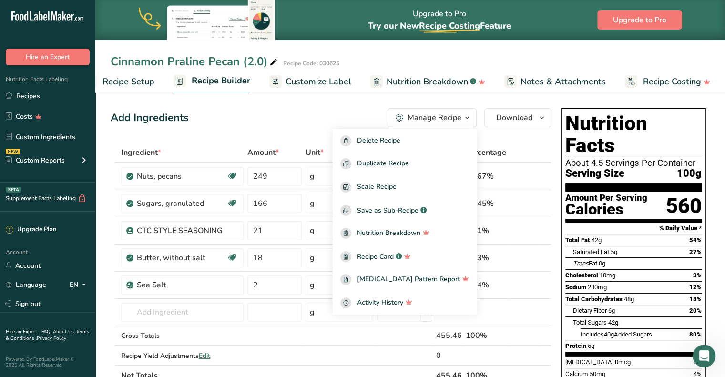
click at [284, 115] on div "Add Ingredients Manage Recipe Delete Recipe Duplicate Recipe Scale Recipe Save …" at bounding box center [331, 117] width 441 height 19
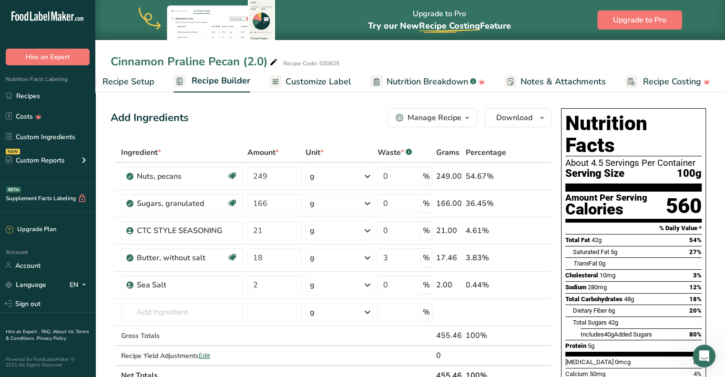
click at [278, 80] on div at bounding box center [275, 81] width 12 height 12
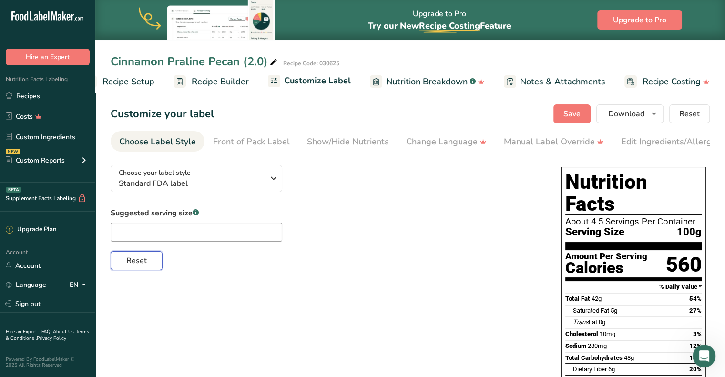
click at [145, 263] on span "Reset" at bounding box center [136, 260] width 20 height 11
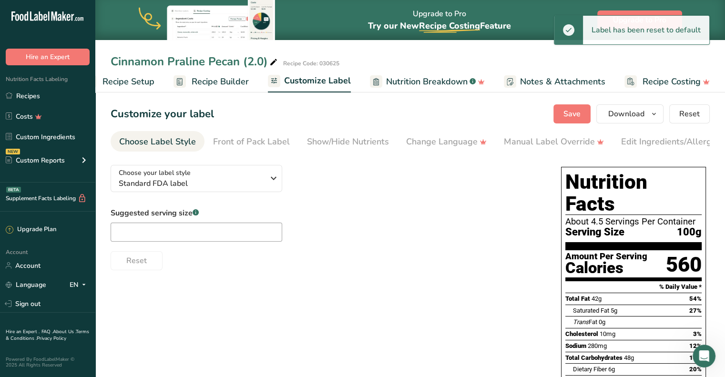
click at [215, 78] on span "Recipe Builder" at bounding box center [220, 81] width 57 height 13
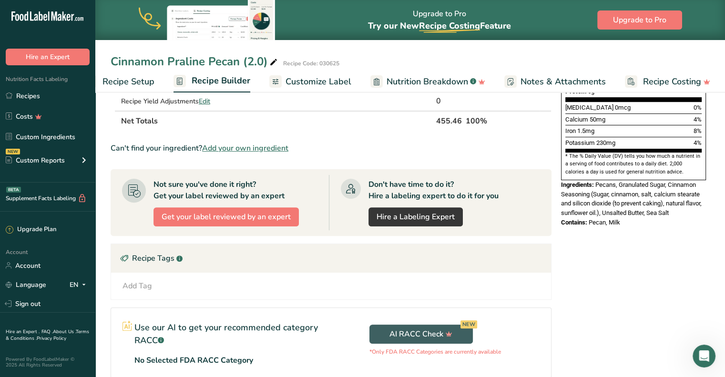
scroll to position [143, 0]
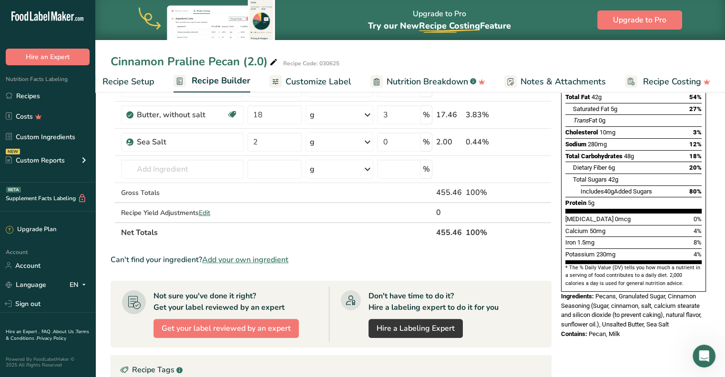
click at [132, 79] on span "Recipe Setup" at bounding box center [128, 81] width 52 height 13
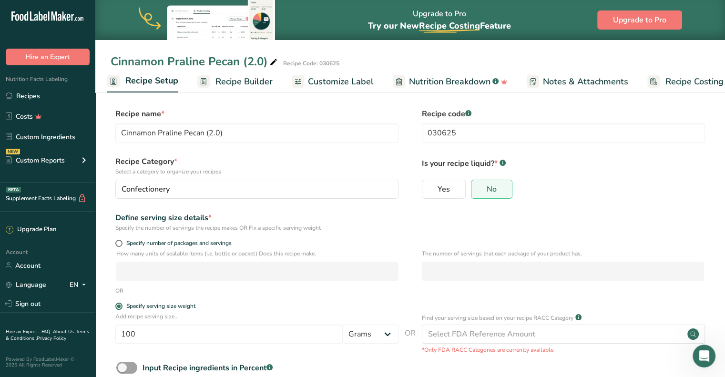
click at [310, 81] on span "Customize Label" at bounding box center [341, 81] width 66 height 13
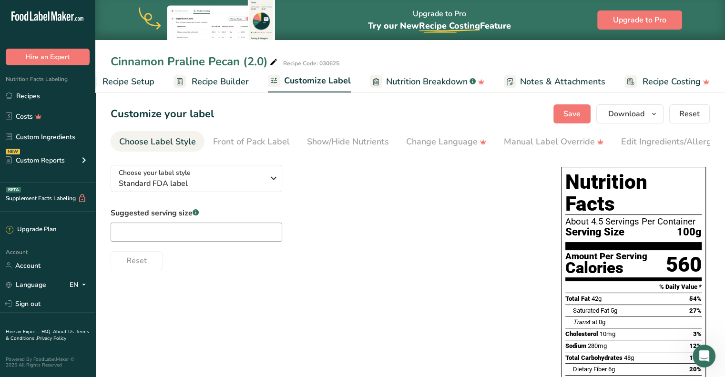
click at [554, 81] on span "Notes & Attachments" at bounding box center [562, 81] width 85 height 13
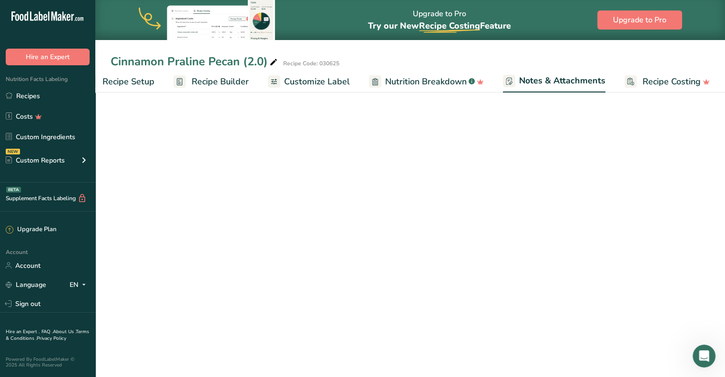
scroll to position [0, 27]
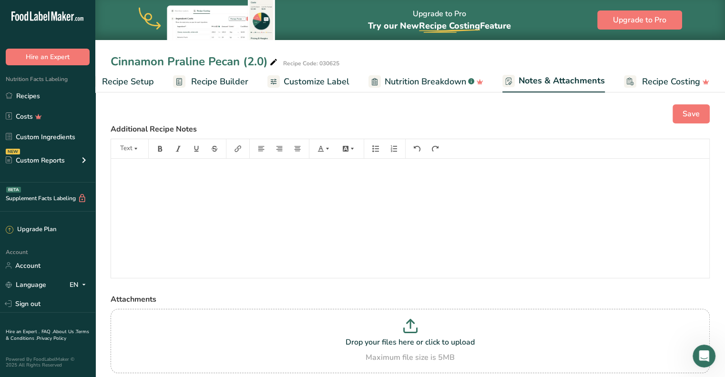
click at [273, 76] on icon at bounding box center [274, 82] width 8 height 12
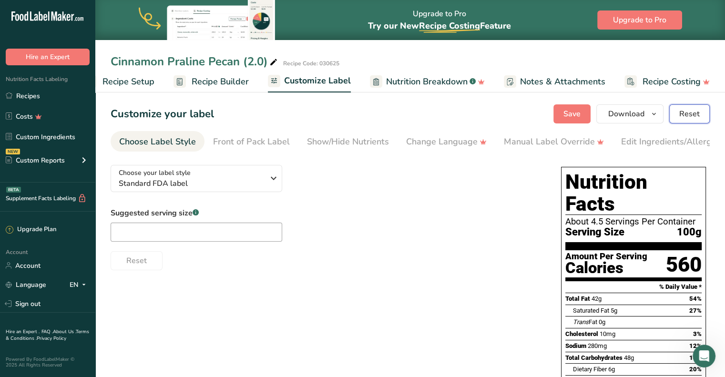
click at [689, 111] on span "Reset" at bounding box center [689, 113] width 20 height 11
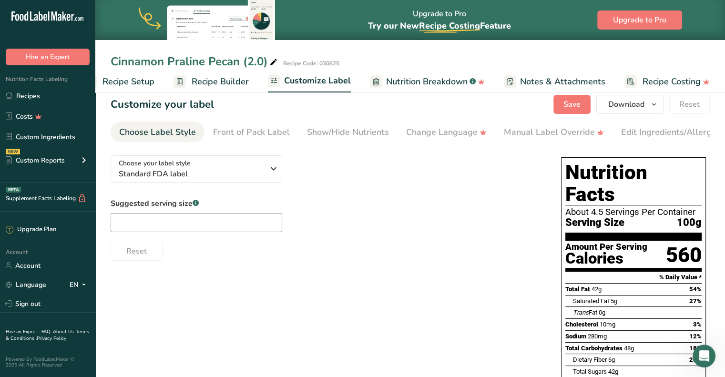
scroll to position [0, 0]
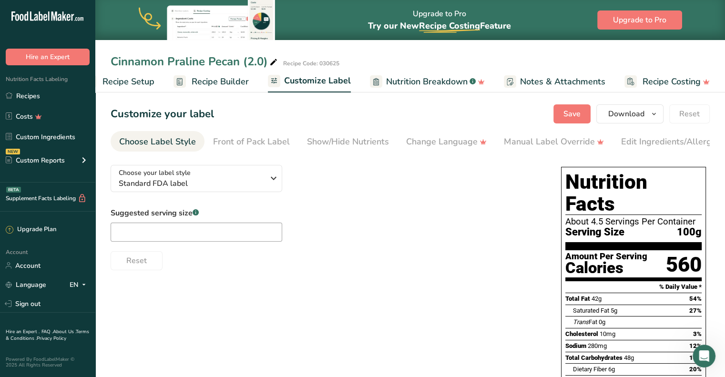
drag, startPoint x: 105, startPoint y: 77, endPoint x: 114, endPoint y: 76, distance: 9.6
click at [105, 77] on span "Recipe Setup" at bounding box center [128, 81] width 52 height 13
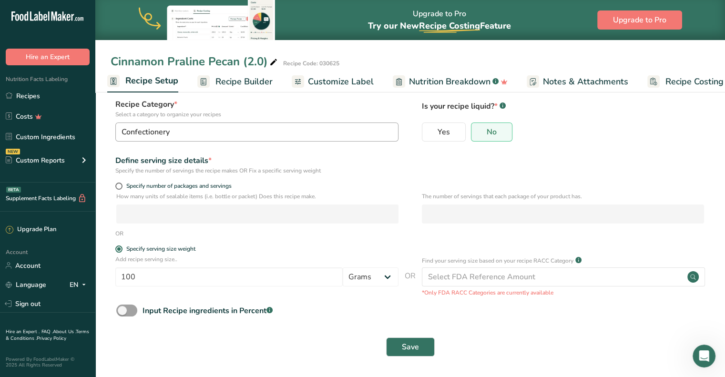
scroll to position [58, 0]
click at [126, 311] on span at bounding box center [126, 310] width 21 height 12
click at [122, 311] on input "Input Recipe ingredients in Percent .a-a{fill:#347362;}.b-a{fill:#fff;}" at bounding box center [119, 310] width 6 height 6
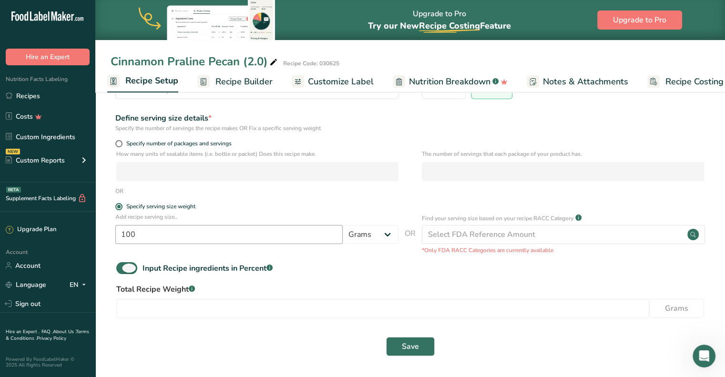
click at [134, 269] on span at bounding box center [126, 268] width 21 height 12
click at [122, 269] on input "Input Recipe ingredients in Percent .a-a{fill:#347362;}.b-a{fill:#fff;}" at bounding box center [119, 268] width 6 height 6
checkbox input "false"
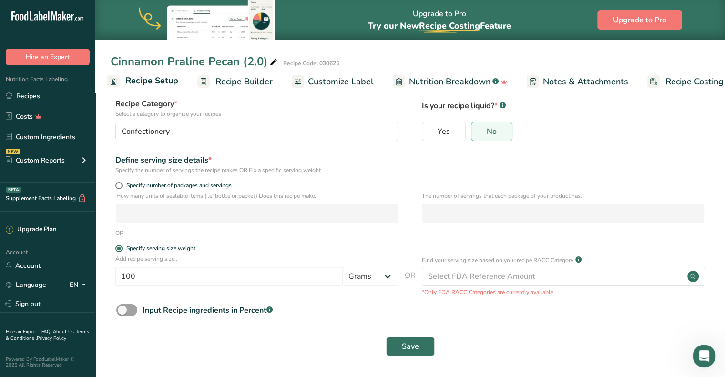
click at [225, 75] on span "Recipe Builder" at bounding box center [243, 81] width 57 height 13
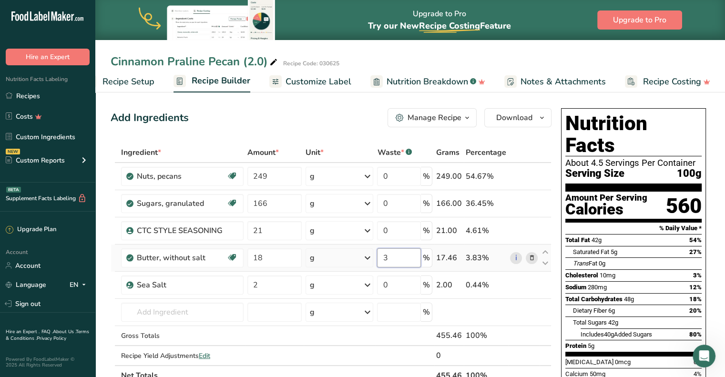
click at [396, 255] on input "3" at bounding box center [399, 257] width 44 height 19
type input "0"
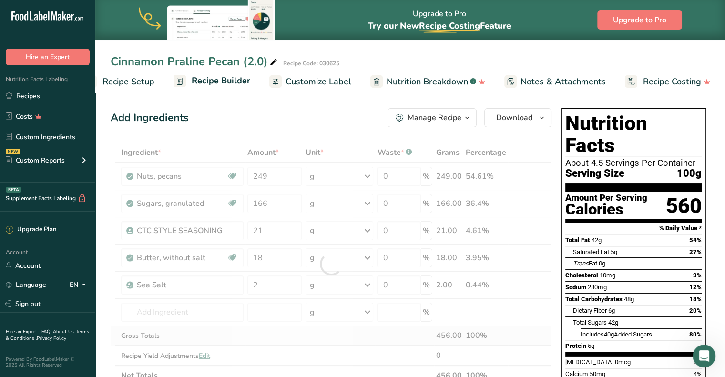
click at [369, 334] on div "Ingredient * Amount * Unit * Waste * .a-a{fill:#347362;}.b-a{fill:#fff;} Grams …" at bounding box center [331, 263] width 441 height 243
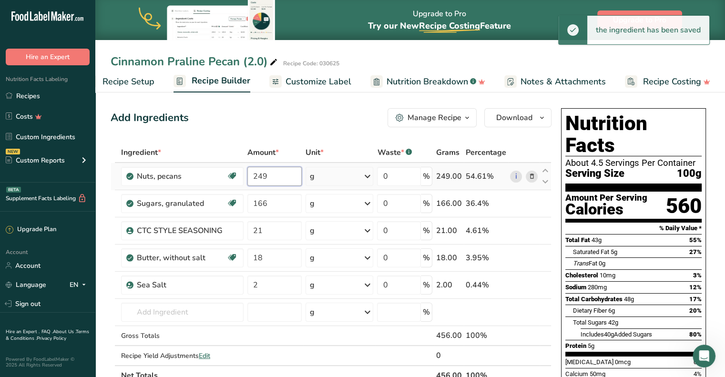
drag, startPoint x: 270, startPoint y: 177, endPoint x: 246, endPoint y: 184, distance: 24.4
click at [246, 184] on td "249" at bounding box center [274, 176] width 58 height 27
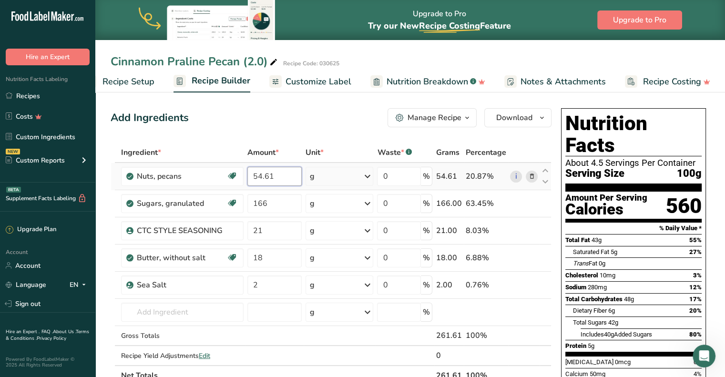
type input "54.61"
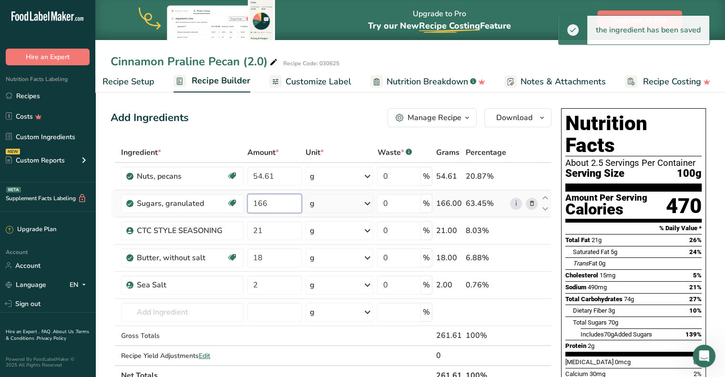
click at [276, 201] on input "166" at bounding box center [274, 203] width 54 height 19
type input "1"
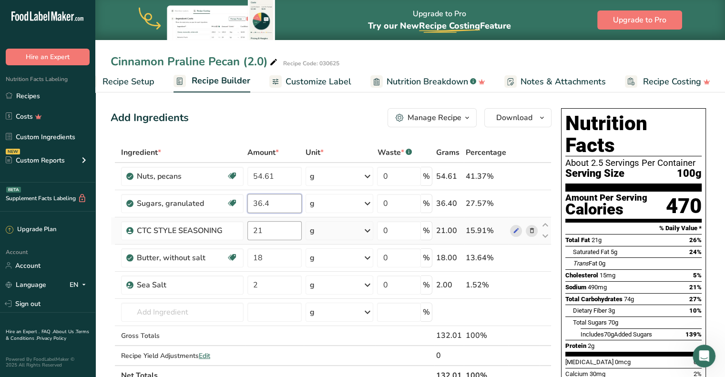
type input "36.4"
click at [277, 236] on div "Ingredient * Amount * Unit * Waste * .a-a{fill:#347362;}.b-a{fill:#fff;} Grams …" at bounding box center [331, 263] width 441 height 243
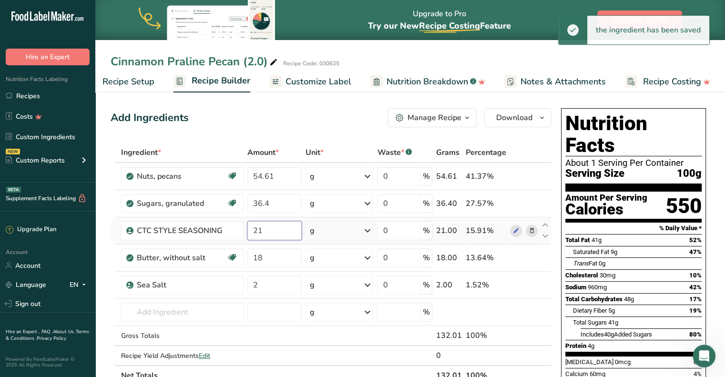
type input "2"
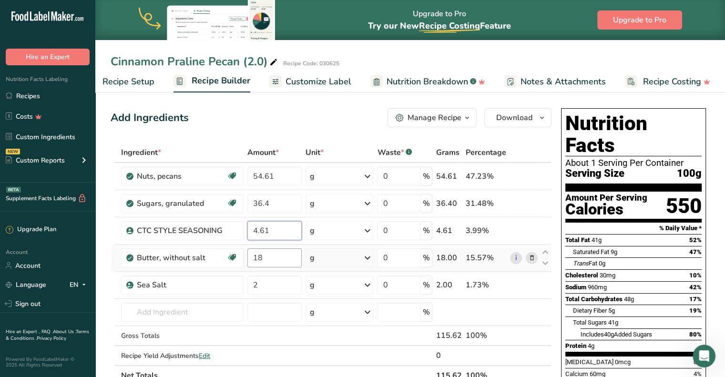
type input "4.61"
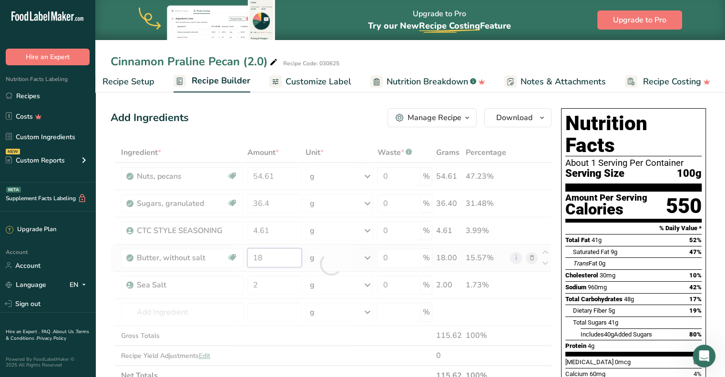
click at [281, 257] on div "Ingredient * Amount * Unit * Waste * .a-a{fill:#347362;}.b-a{fill:#fff;} Grams …" at bounding box center [331, 263] width 441 height 243
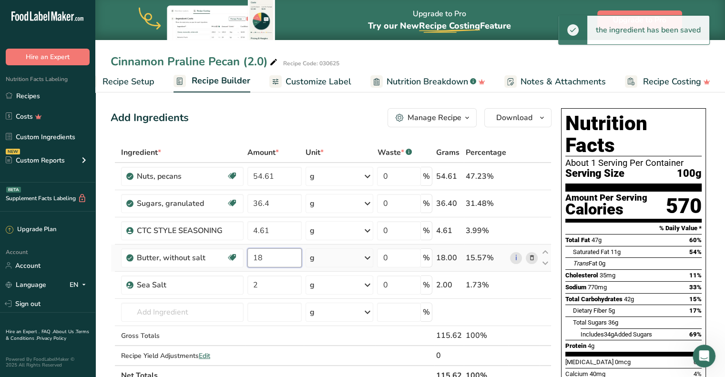
type input "1"
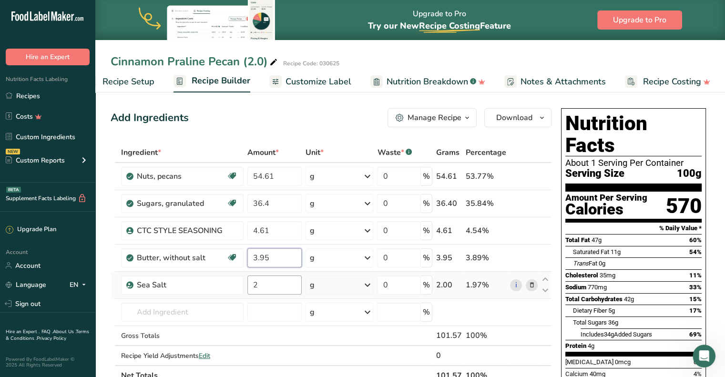
type input "3.95"
click at [281, 286] on div "Ingredient * Amount * Unit * Waste * .a-a{fill:#347362;}.b-a{fill:#fff;} Grams …" at bounding box center [331, 263] width 441 height 243
type input "0.44"
click at [279, 311] on div "Ingredient * Amount * Unit * Waste * .a-a{fill:#347362;}.b-a{fill:#fff;} Grams …" at bounding box center [331, 263] width 441 height 243
click at [539, 116] on icon "button" at bounding box center [542, 118] width 8 height 12
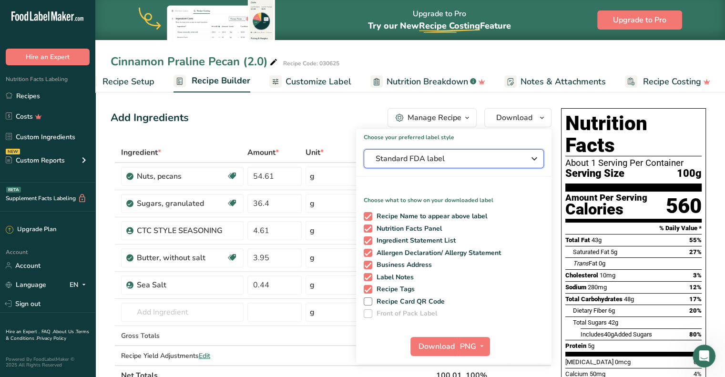
click at [471, 156] on span "Standard FDA label" at bounding box center [446, 158] width 143 height 11
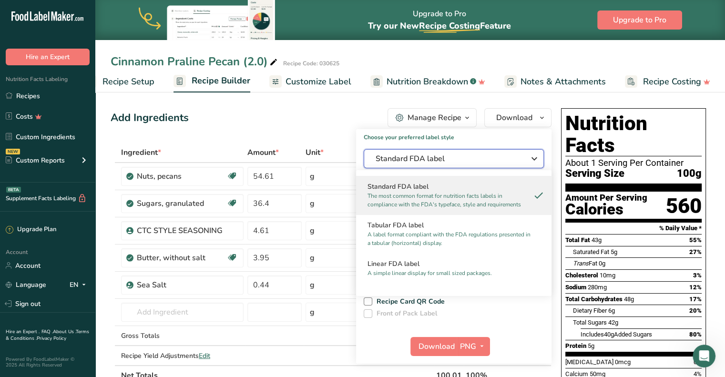
click at [471, 156] on span "Standard FDA label" at bounding box center [446, 158] width 143 height 11
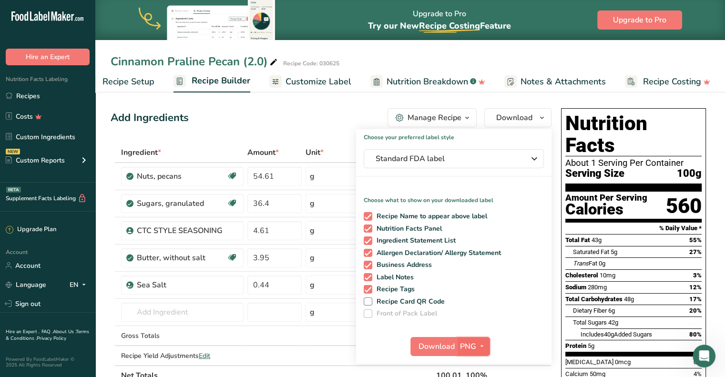
click at [478, 346] on icon "button" at bounding box center [482, 346] width 8 height 12
click at [477, 364] on link "PNG" at bounding box center [474, 366] width 30 height 16
click at [486, 348] on span "button" at bounding box center [481, 346] width 11 height 11
click at [435, 344] on span "Download" at bounding box center [436, 346] width 36 height 11
click at [626, 53] on div "Cinnamon Praline Pecan (2.0) Recipe Code: 030625" at bounding box center [409, 61] width 629 height 17
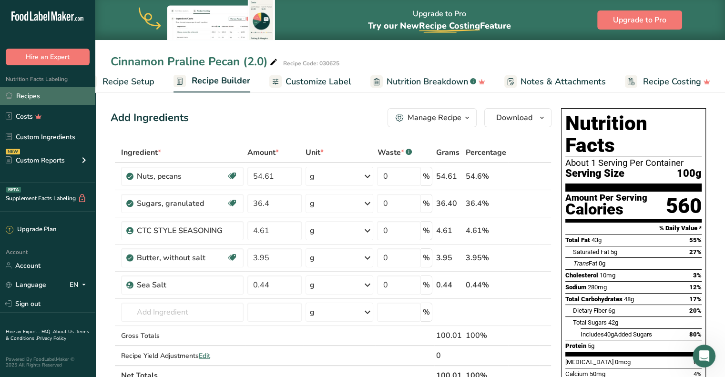
click at [32, 98] on link "Recipes" at bounding box center [47, 96] width 95 height 18
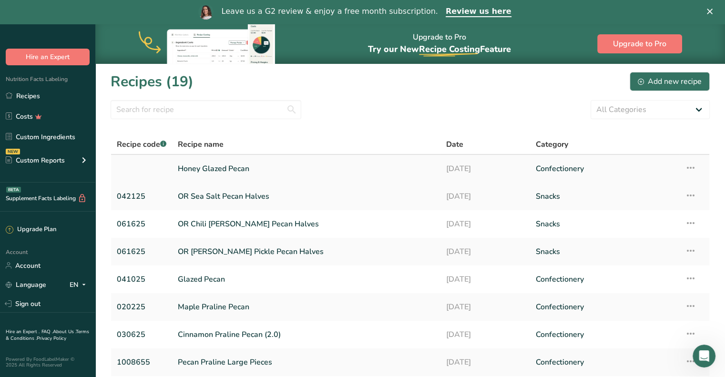
click at [204, 170] on link "Honey Glazed Pecan" at bounding box center [306, 169] width 257 height 20
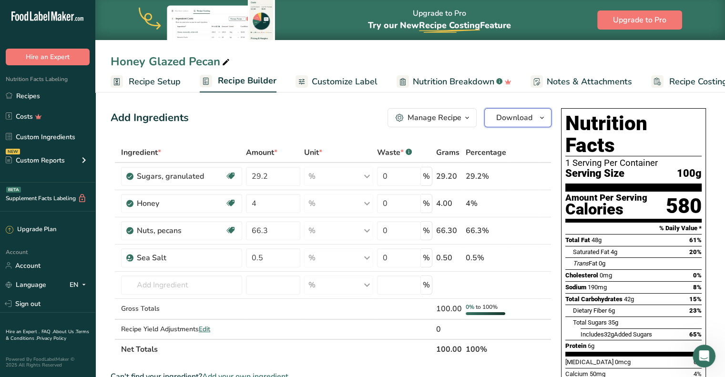
click at [547, 116] on button "Download" at bounding box center [517, 117] width 67 height 19
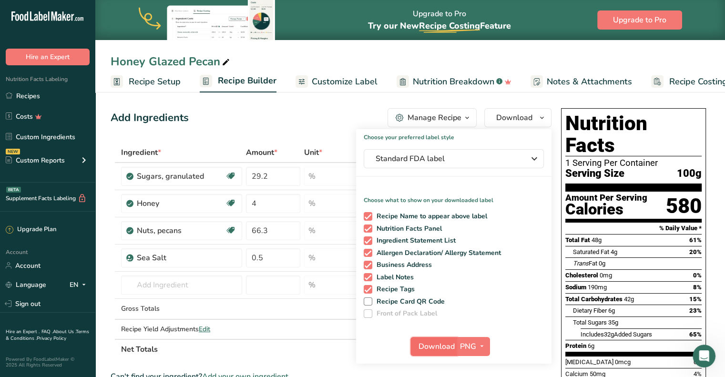
click at [434, 346] on span "Download" at bounding box center [436, 346] width 36 height 11
drag, startPoint x: 305, startPoint y: 117, endPoint x: 400, endPoint y: 123, distance: 95.5
click at [308, 117] on div "Add Ingredients Manage Recipe Delete Recipe Duplicate Recipe Scale Recipe Save …" at bounding box center [331, 117] width 441 height 19
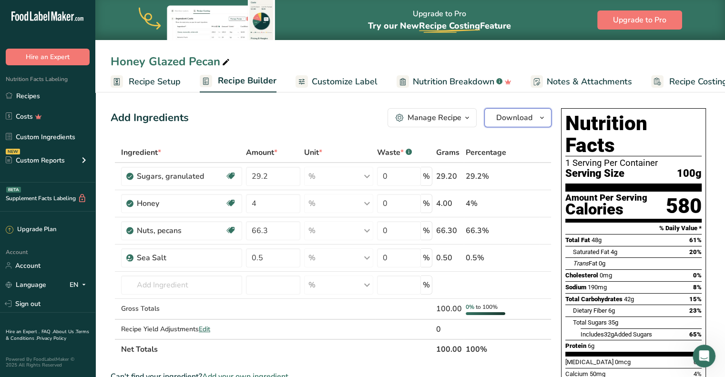
click at [545, 122] on icon "button" at bounding box center [542, 118] width 8 height 12
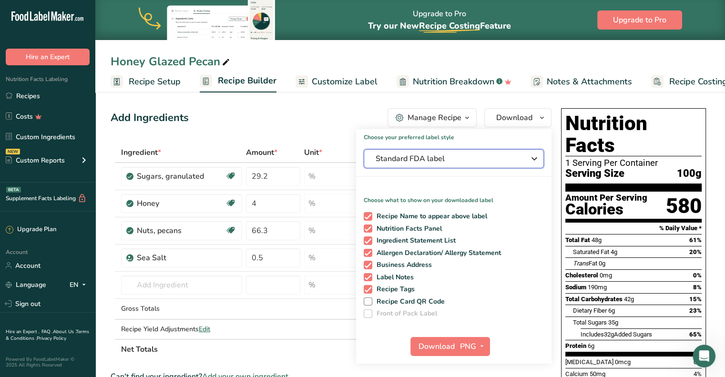
click at [537, 162] on icon "button" at bounding box center [533, 158] width 11 height 17
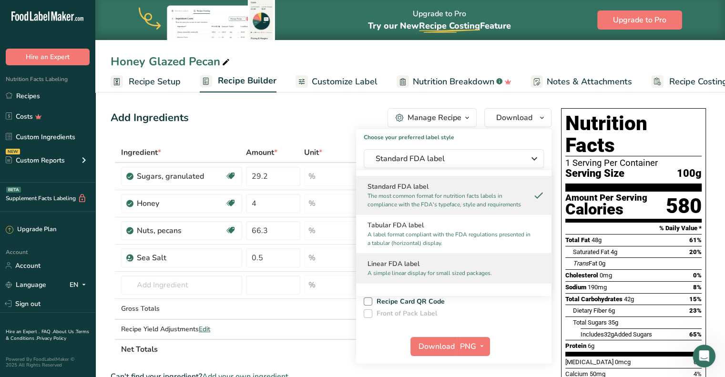
click at [462, 267] on h2 "Linear FDA label" at bounding box center [453, 264] width 172 height 10
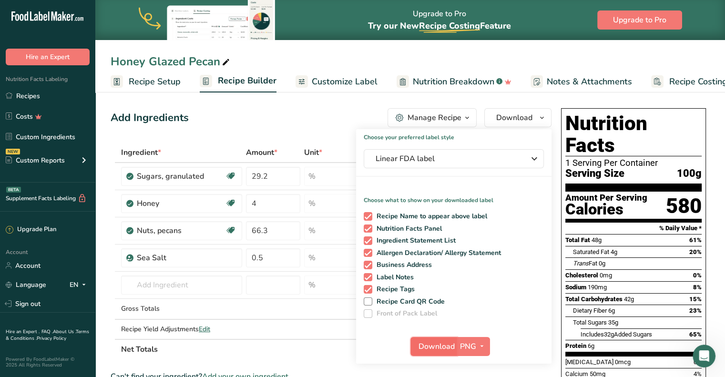
click at [453, 346] on span "Download" at bounding box center [436, 346] width 36 height 11
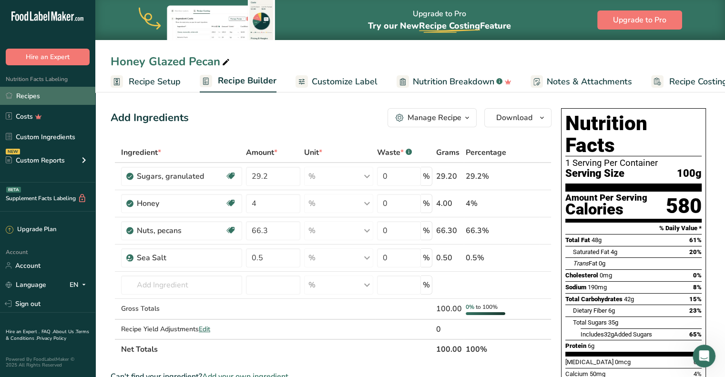
click at [35, 92] on link "Recipes" at bounding box center [47, 96] width 95 height 18
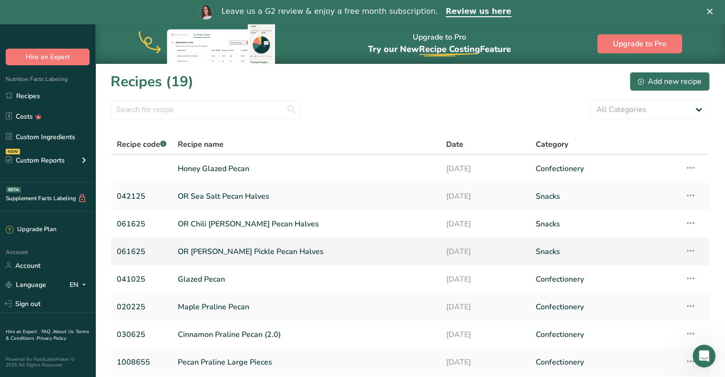
click at [224, 251] on link "OR [PERSON_NAME] Pickle Pecan Halves" at bounding box center [306, 252] width 257 height 20
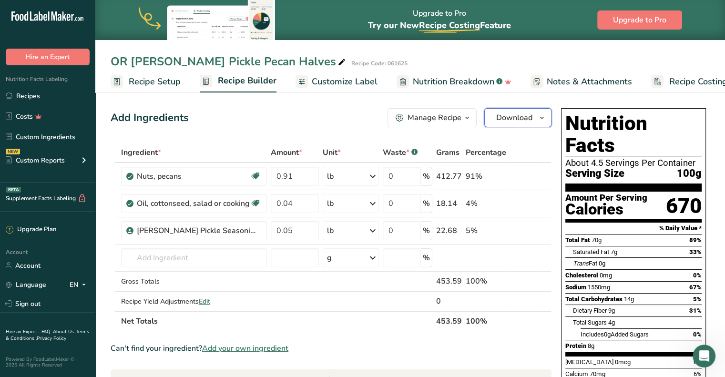
click at [541, 119] on icon "button" at bounding box center [542, 118] width 8 height 12
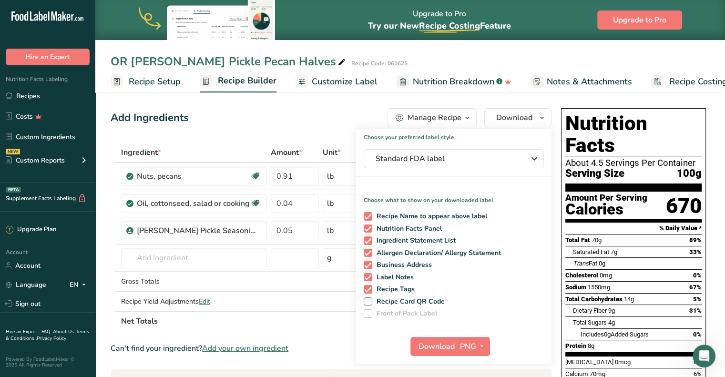
click at [244, 126] on div "Add Ingredients Manage Recipe Delete Recipe Duplicate Recipe Scale Recipe Save …" at bounding box center [331, 117] width 441 height 19
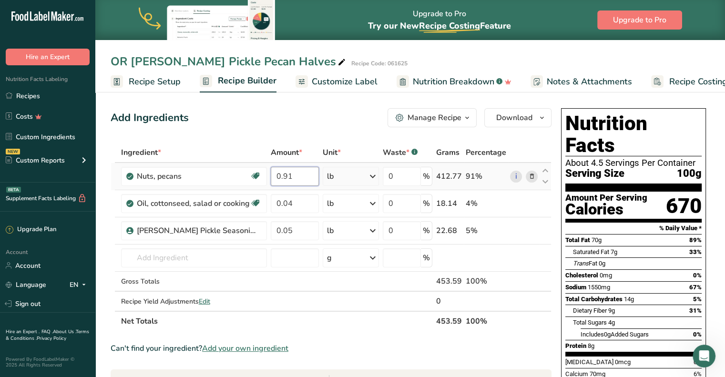
click at [280, 175] on input "0.91" at bounding box center [295, 176] width 48 height 19
type input "9"
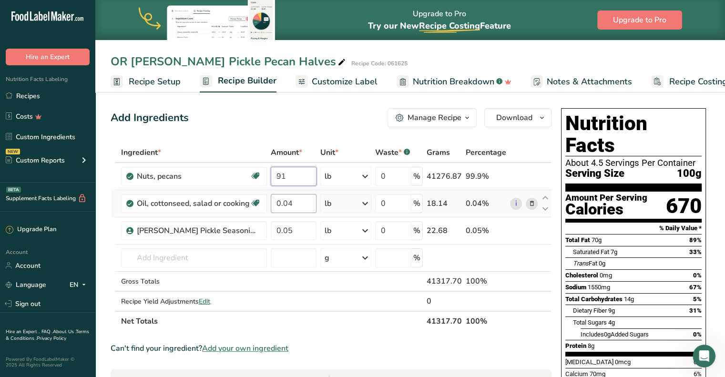
type input "91"
click at [286, 202] on div "Ingredient * Amount * Unit * Waste * .a-a{fill:#347362;}.b-a{fill:#fff;} Grams …" at bounding box center [331, 236] width 441 height 189
type input "4"
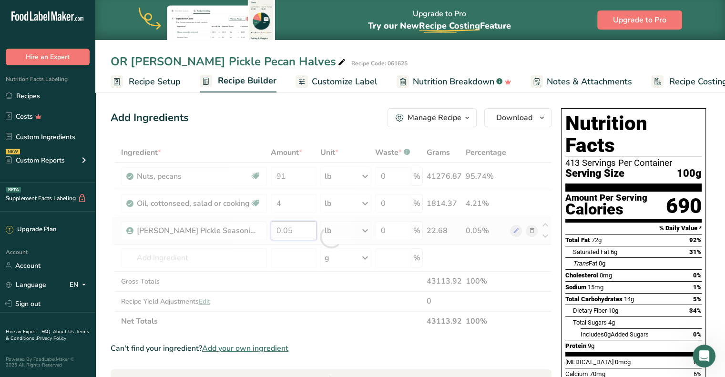
click at [287, 230] on div "Ingredient * Amount * Unit * Waste * .a-a{fill:#347362;}.b-a{fill:#fff;} Grams …" at bounding box center [331, 236] width 441 height 189
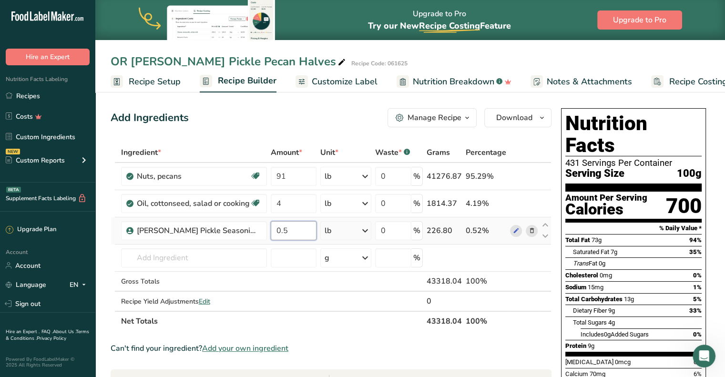
type input "5"
click at [368, 324] on div "Ingredient * Amount * Unit * Waste * .a-a{fill:#347362;}.b-a{fill:#fff;} Grams …" at bounding box center [331, 236] width 441 height 189
click at [156, 82] on span "Recipe Setup" at bounding box center [155, 81] width 52 height 13
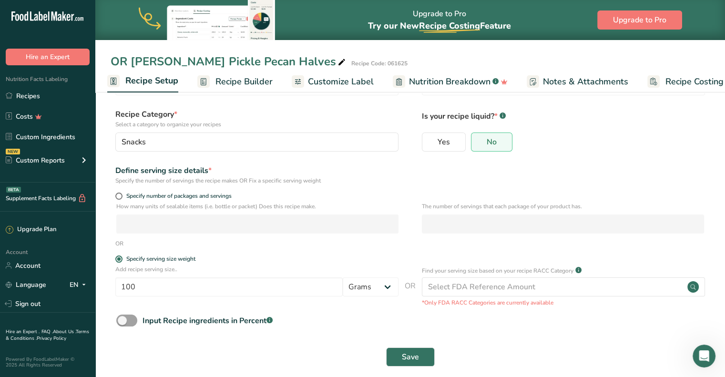
scroll to position [48, 0]
click at [215, 284] on input "100" at bounding box center [228, 286] width 227 height 19
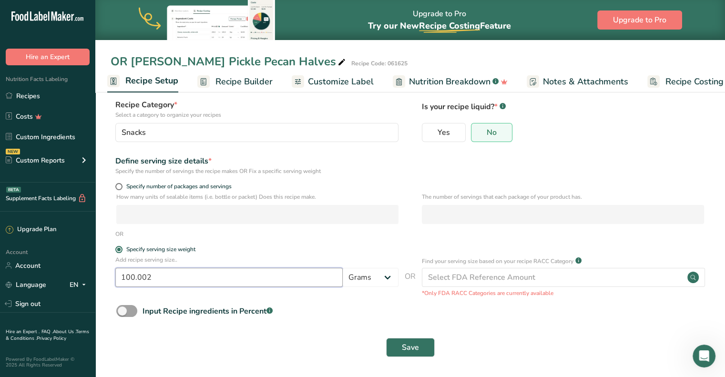
scroll to position [58, 0]
type input "100.002"
click at [396, 343] on button "Save" at bounding box center [410, 346] width 49 height 19
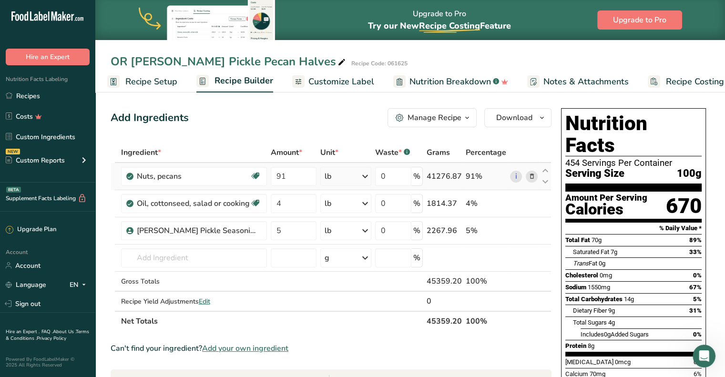
click at [355, 175] on div "lb" at bounding box center [345, 176] width 51 height 19
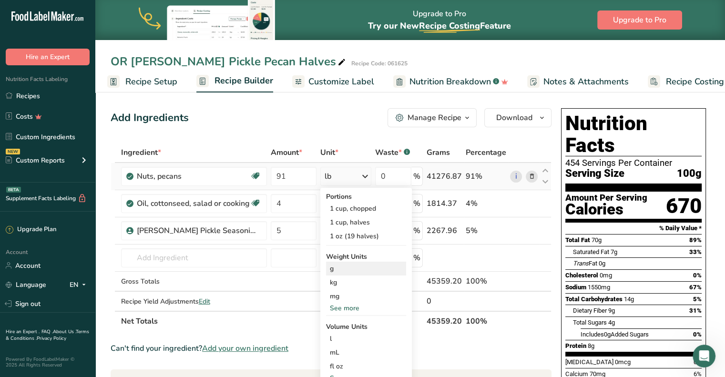
click at [351, 269] on div "g" at bounding box center [366, 269] width 80 height 14
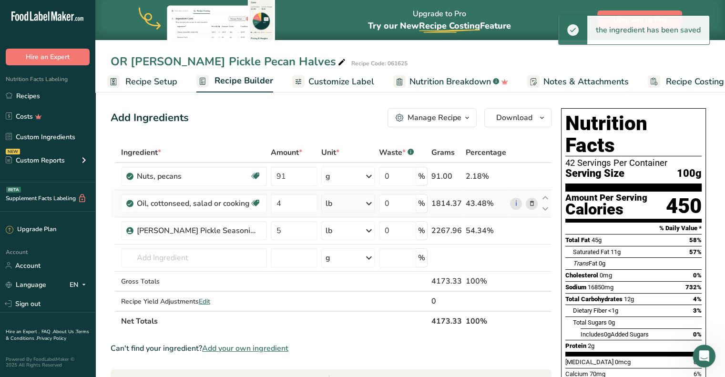
click at [365, 204] on icon at bounding box center [368, 203] width 11 height 17
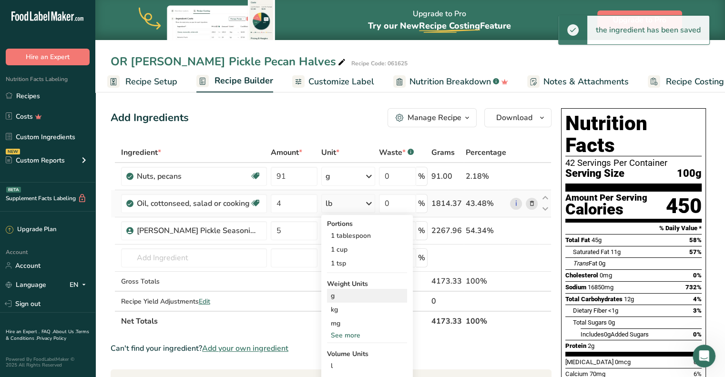
click at [349, 299] on div "g" at bounding box center [367, 296] width 80 height 14
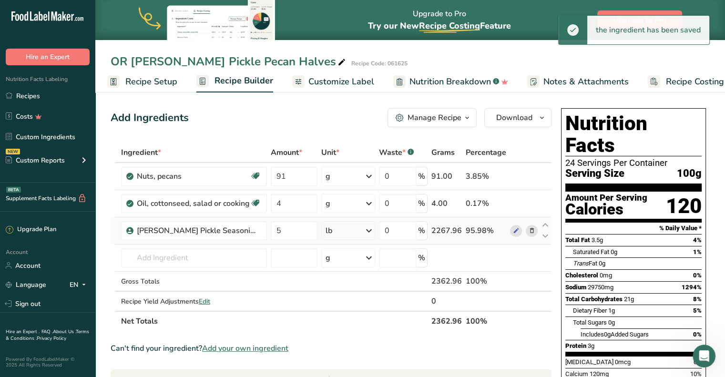
click at [365, 227] on icon at bounding box center [368, 230] width 11 height 17
click at [358, 264] on div "g" at bounding box center [367, 267] width 80 height 14
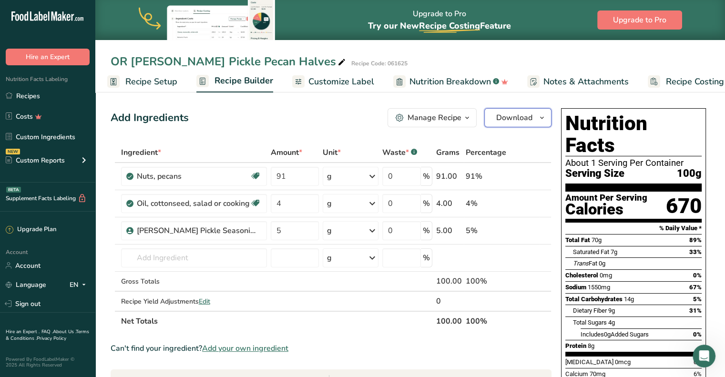
click at [546, 118] on span "button" at bounding box center [541, 117] width 11 height 11
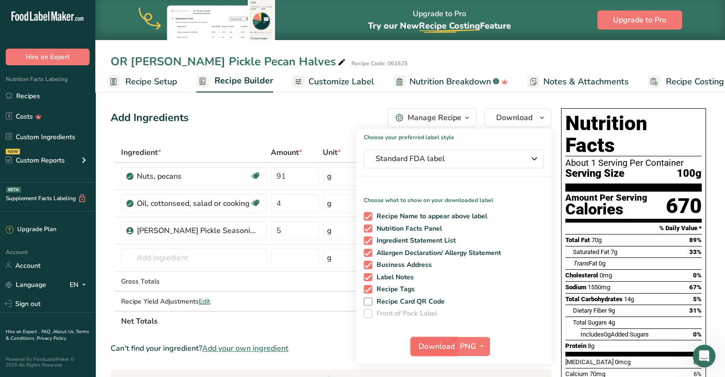
click at [435, 341] on span "Download" at bounding box center [436, 346] width 36 height 11
click at [243, 122] on div "Add Ingredients Manage Recipe Delete Recipe Duplicate Recipe Scale Recipe Save …" at bounding box center [331, 117] width 441 height 19
